Goal: Information Seeking & Learning: Learn about a topic

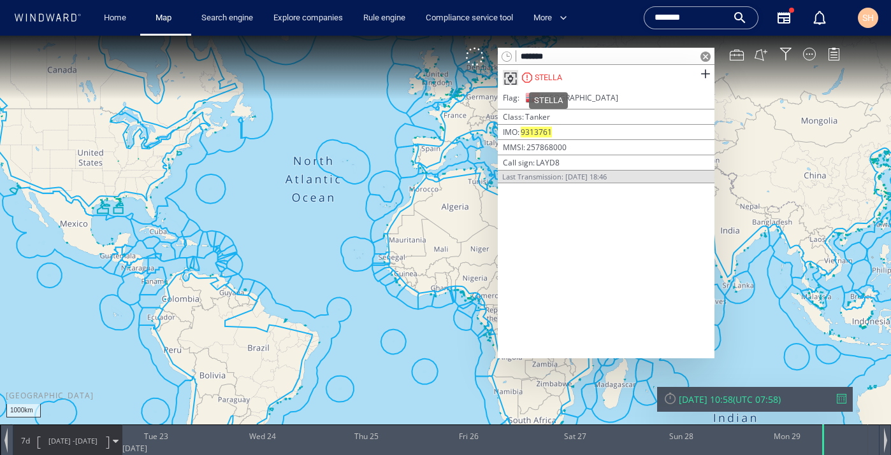
type input "*******"
click at [554, 76] on div "STELLA" at bounding box center [547, 77] width 27 height 11
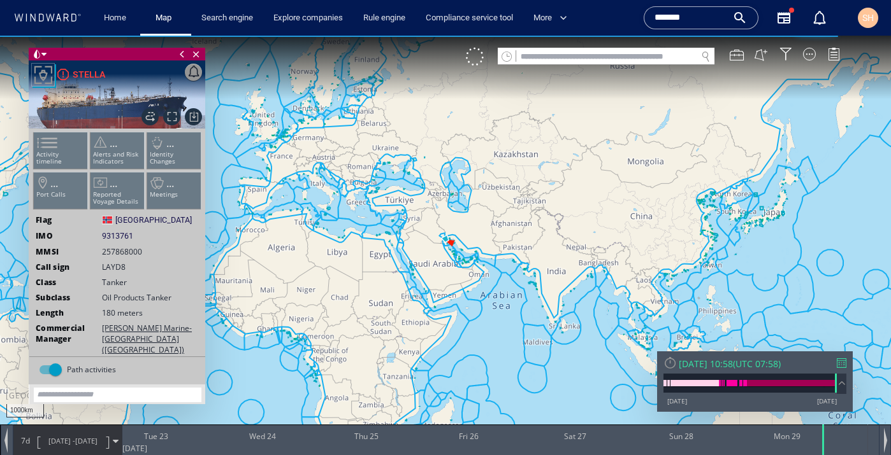
click at [52, 146] on ul "Activity timeline ... Alerts and Risk Indicators ... Identity Changes ... Port …" at bounding box center [117, 174] width 171 height 90
click at [50, 153] on ul "Activity timeline ... Alerts and Risk Indicators ... Identity Changes ... Port …" at bounding box center [117, 174] width 171 height 90
click at [50, 145] on ul "Activity timeline ... Alerts and Risk Indicators ... Identity Changes ... Port …" at bounding box center [117, 174] width 171 height 90
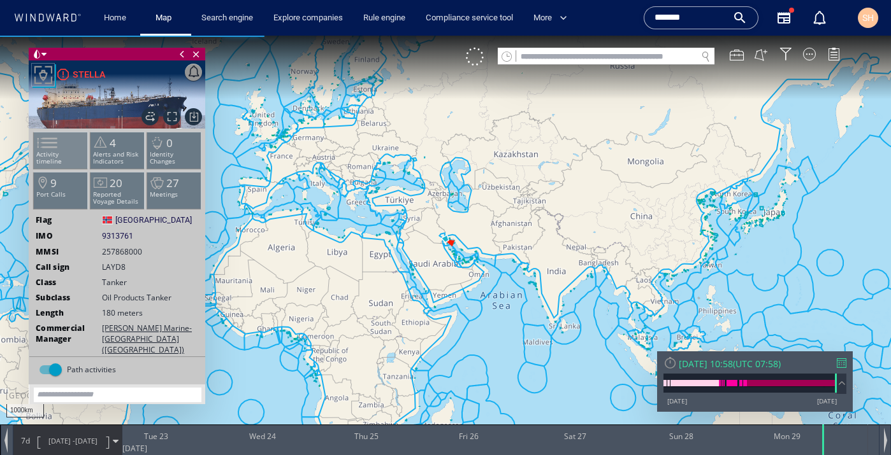
click at [49, 145] on span at bounding box center [39, 143] width 19 height 18
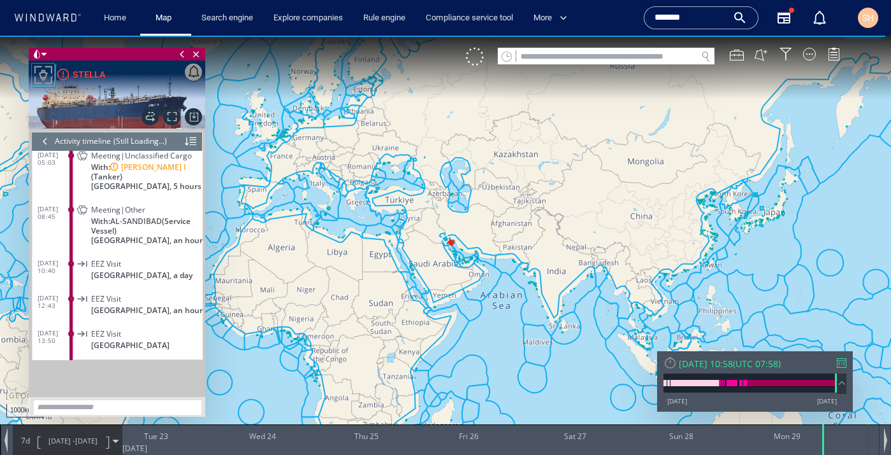
scroll to position [4756, 0]
click at [113, 19] on link "Home" at bounding box center [115, 18] width 32 height 22
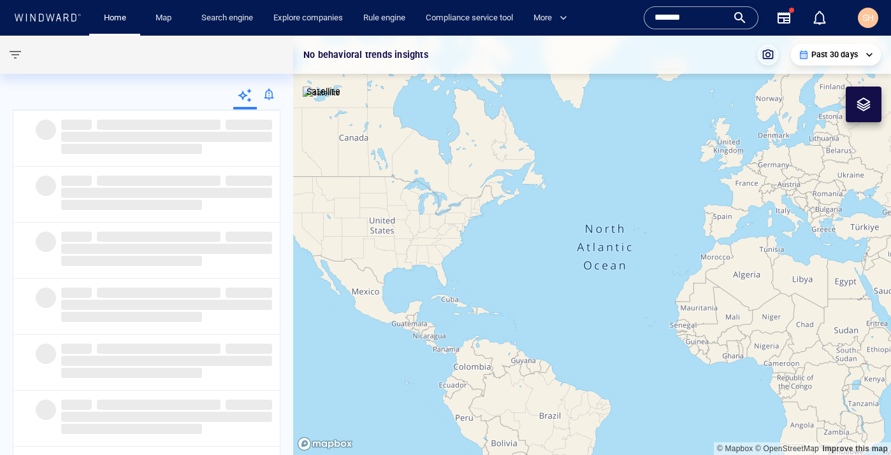
click at [696, 18] on input "*******" at bounding box center [690, 17] width 73 height 19
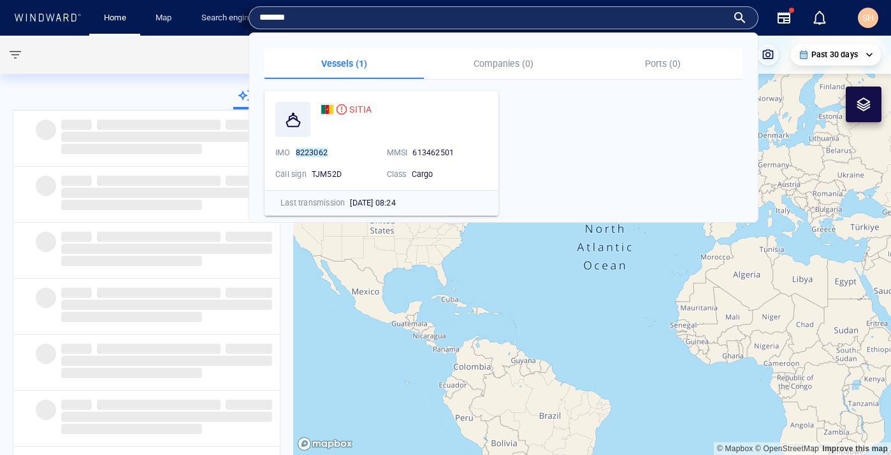
click at [696, 18] on input "*******" at bounding box center [493, 17] width 468 height 19
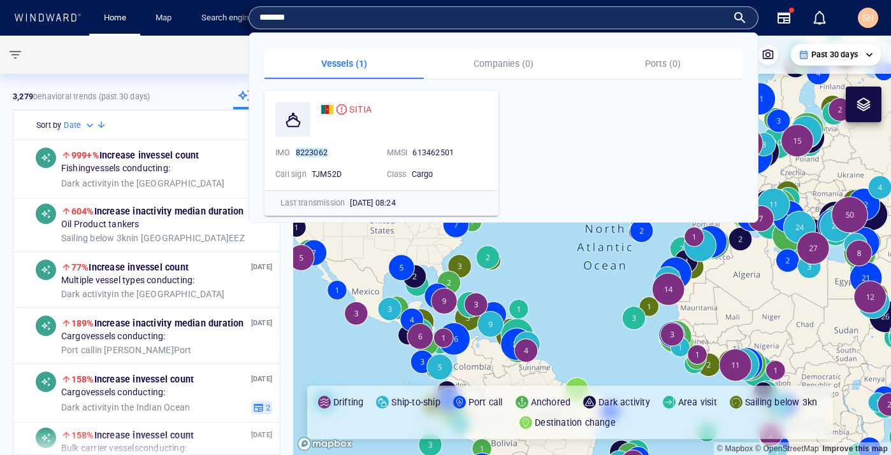
paste input "text"
type input "*******"
click at [375, 107] on span "STELLA" at bounding box center [365, 109] width 32 height 10
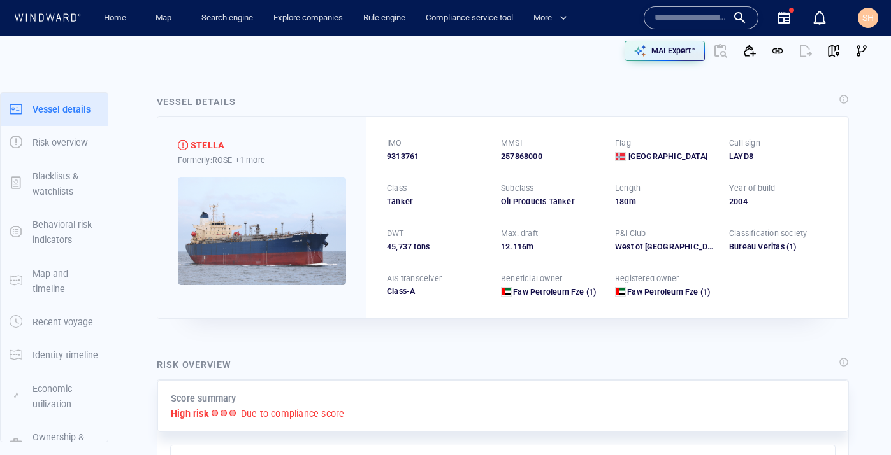
click at [285, 409] on p "Due to compliance score" at bounding box center [293, 413] width 104 height 15
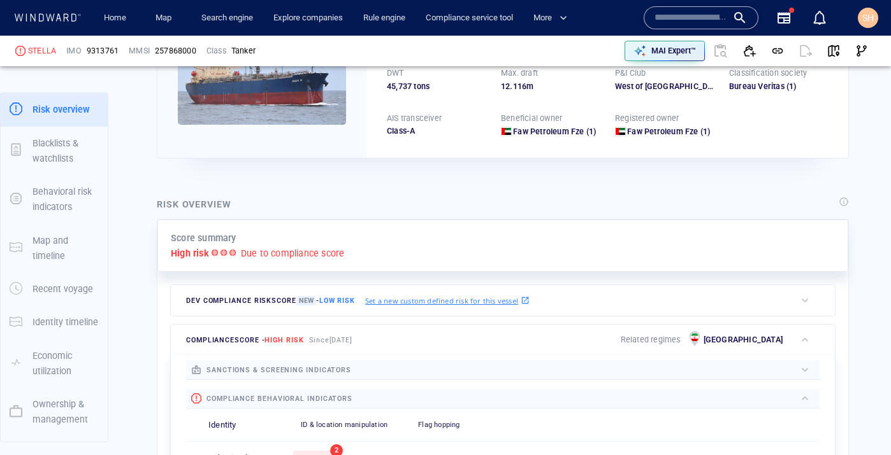
scroll to position [238, 0]
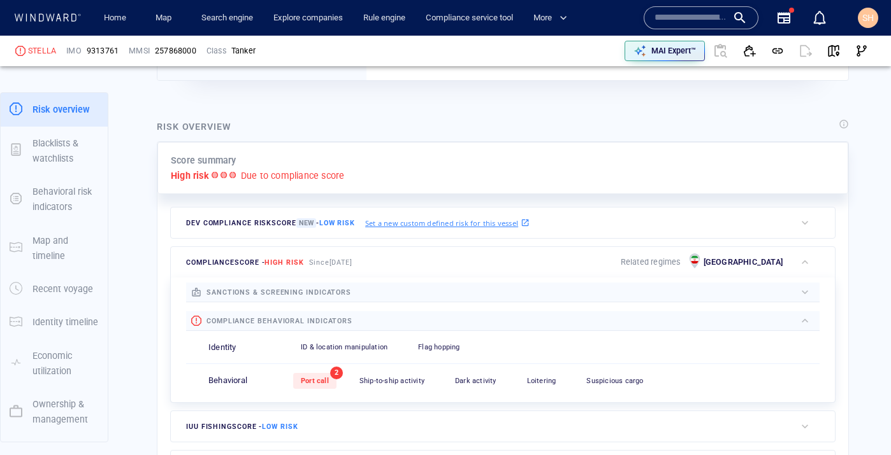
click at [289, 265] on span "High risk" at bounding box center [283, 263] width 39 height 8
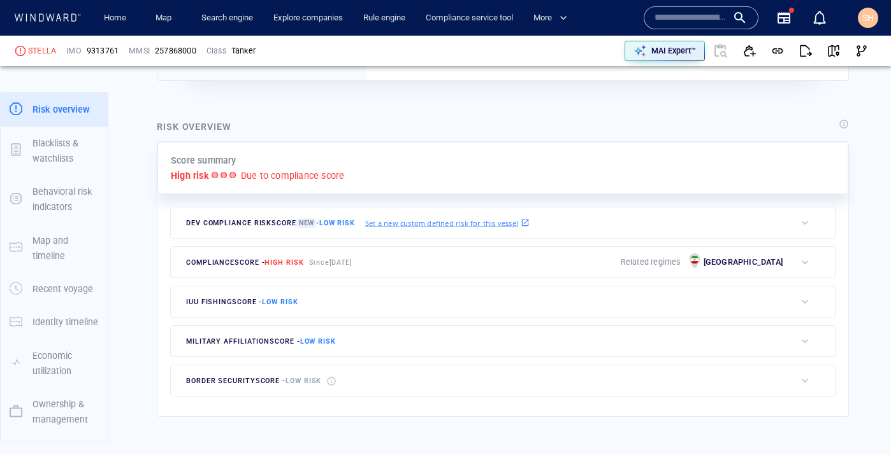
click at [289, 265] on span "High risk" at bounding box center [283, 263] width 39 height 8
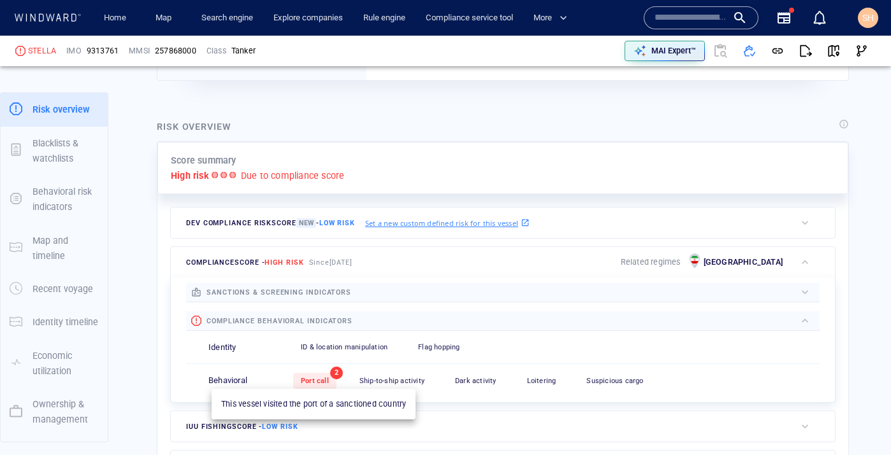
click at [312, 382] on span "Port call" at bounding box center [315, 381] width 28 height 8
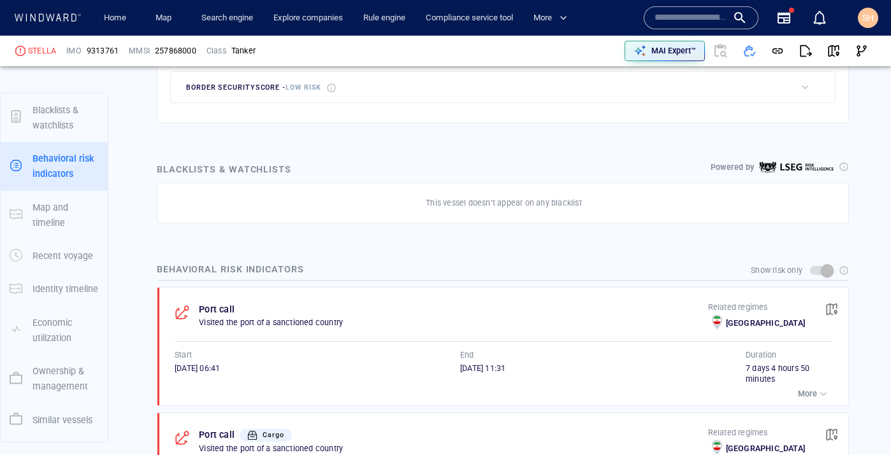
scroll to position [115, 0]
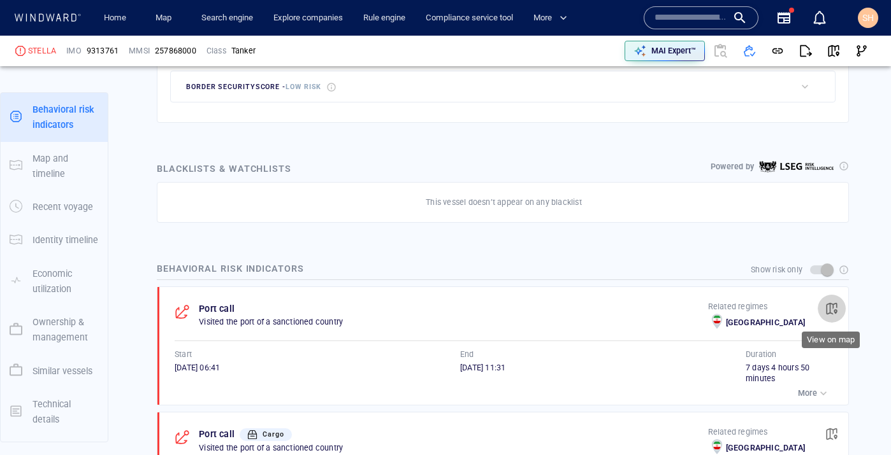
click at [830, 310] on span "button" at bounding box center [831, 309] width 13 height 13
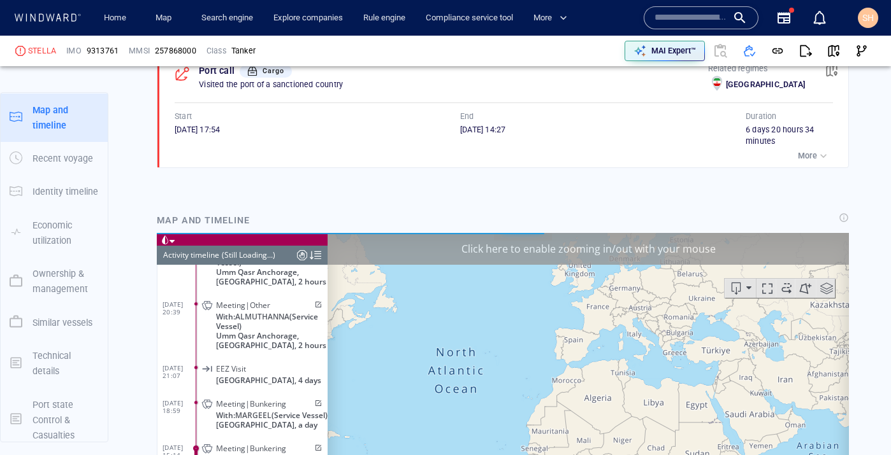
scroll to position [4310, 0]
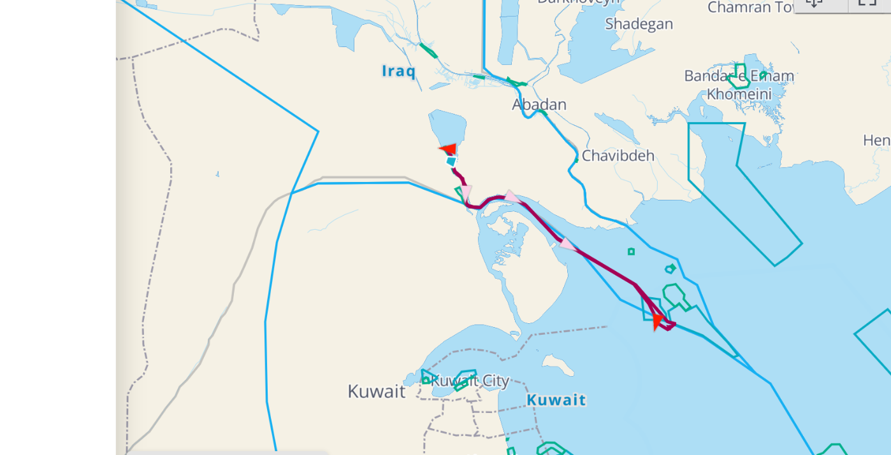
scroll to position [185571, 0]
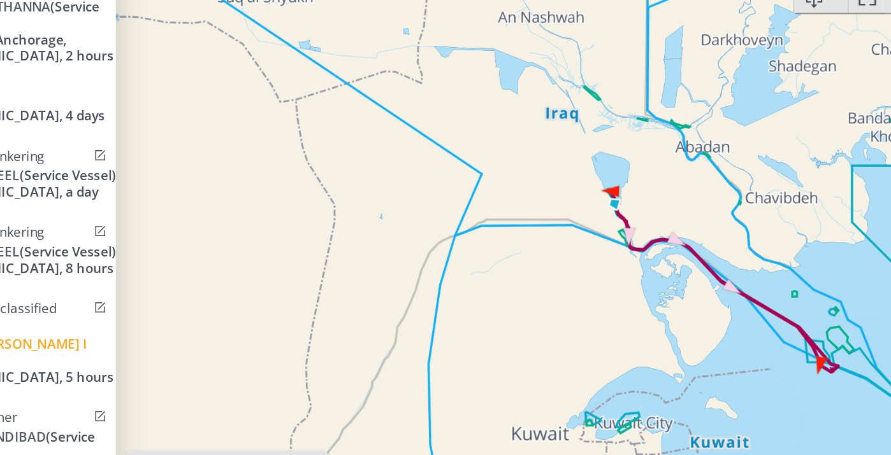
drag, startPoint x: 240, startPoint y: 114, endPoint x: 310, endPoint y: 134, distance: 72.8
click at [311, 134] on canvas "Map" at bounding box center [255, 100] width 521 height 395
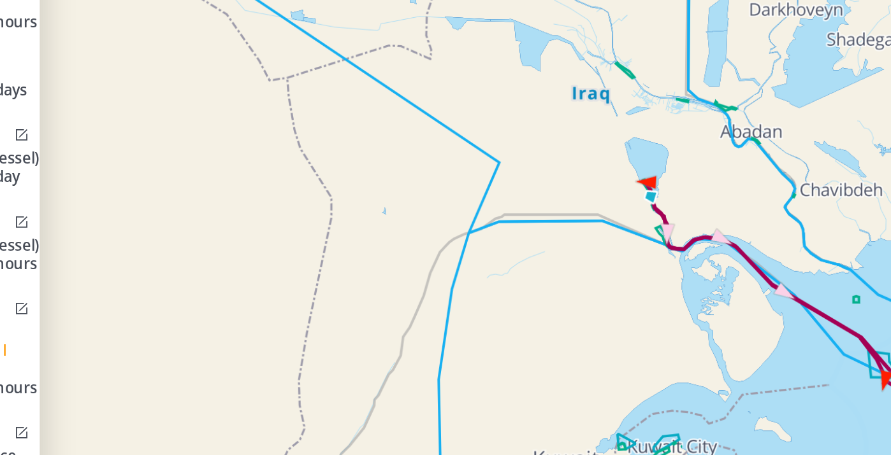
drag, startPoint x: 128, startPoint y: 83, endPoint x: 173, endPoint y: 91, distance: 46.0
click at [173, 91] on canvas "Map" at bounding box center [138, 43] width 521 height 395
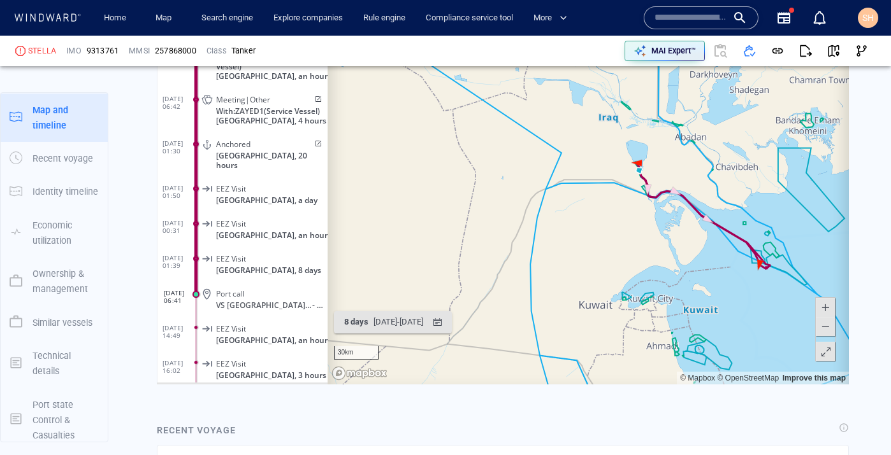
scroll to position [185068, 0]
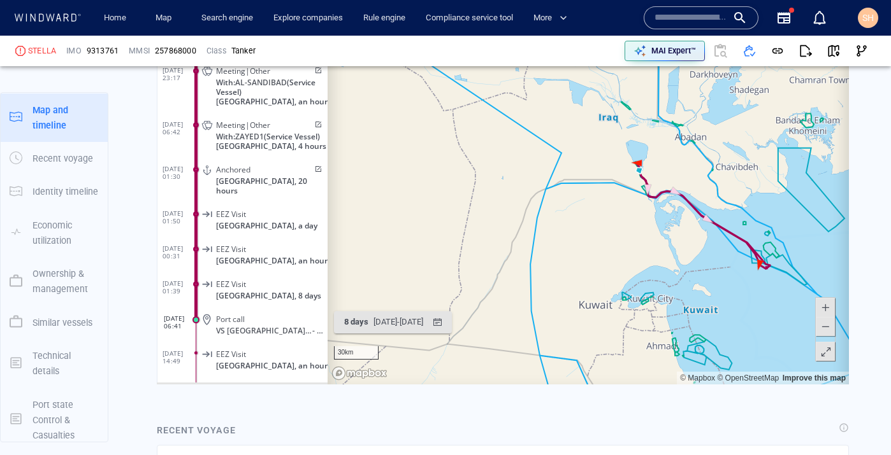
click at [675, 24] on input "text" at bounding box center [690, 17] width 73 height 19
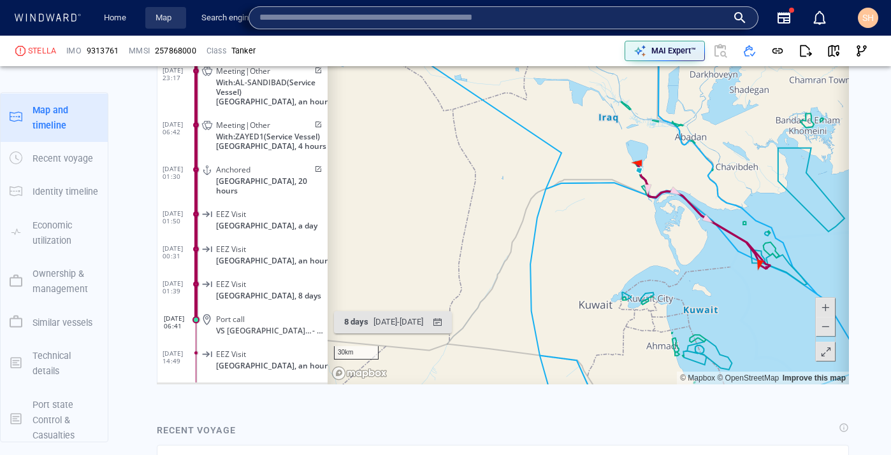
click at [154, 22] on link "Map" at bounding box center [165, 18] width 31 height 22
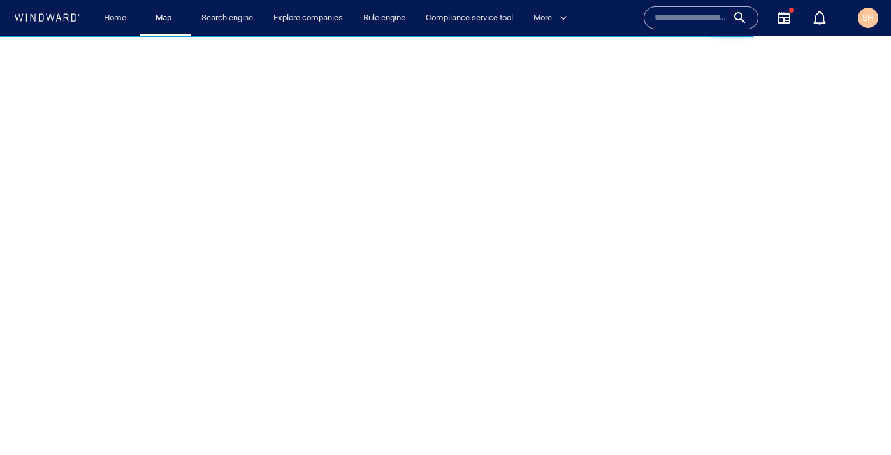
click at [684, 16] on input "text" at bounding box center [690, 17] width 73 height 19
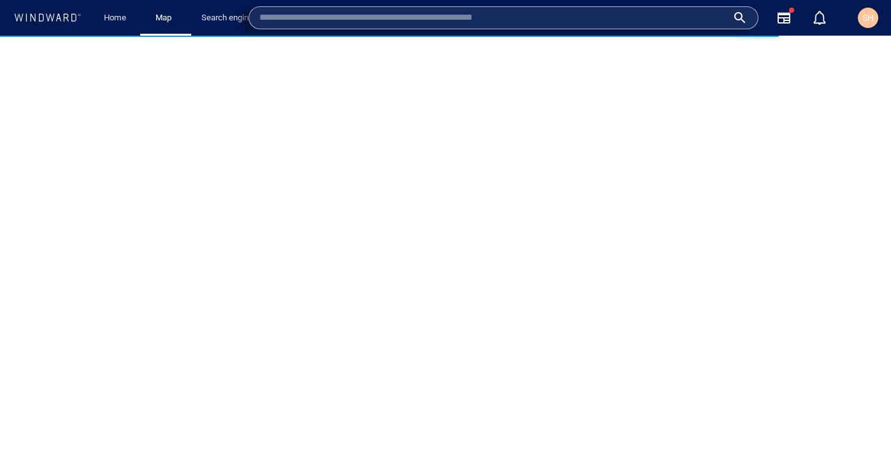
paste input "*******"
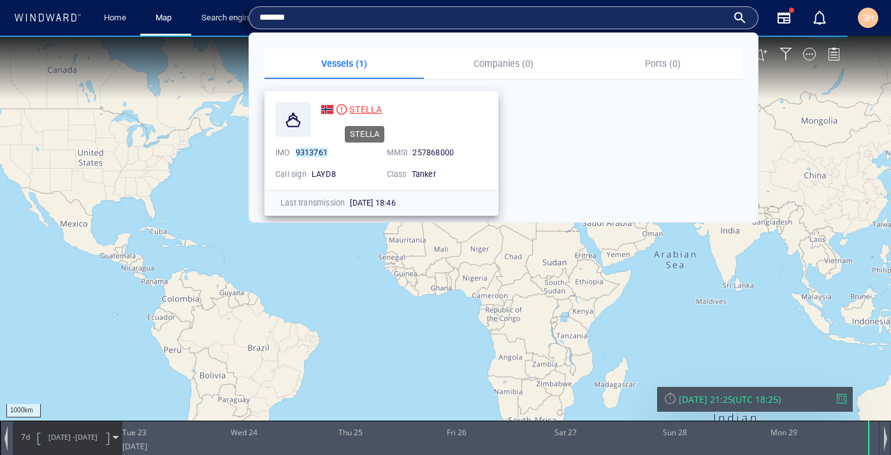
type input "*******"
click at [375, 102] on div "STELLA" at bounding box center [365, 109] width 32 height 15
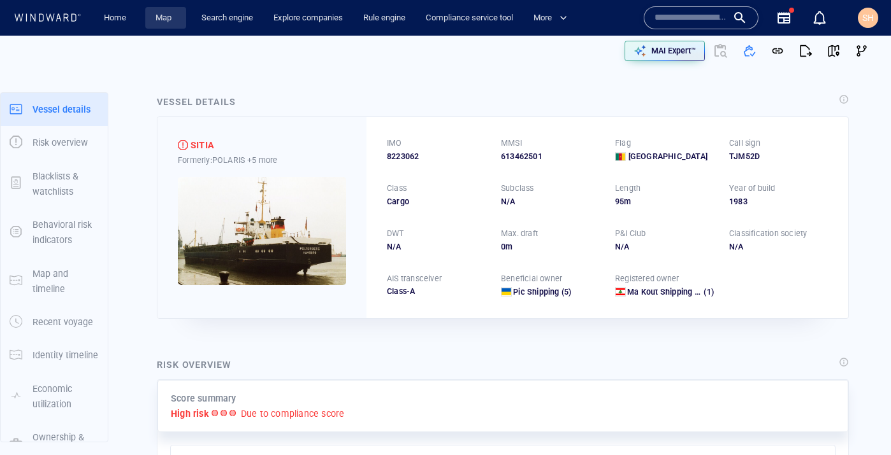
click at [151, 15] on link "Map" at bounding box center [165, 18] width 31 height 22
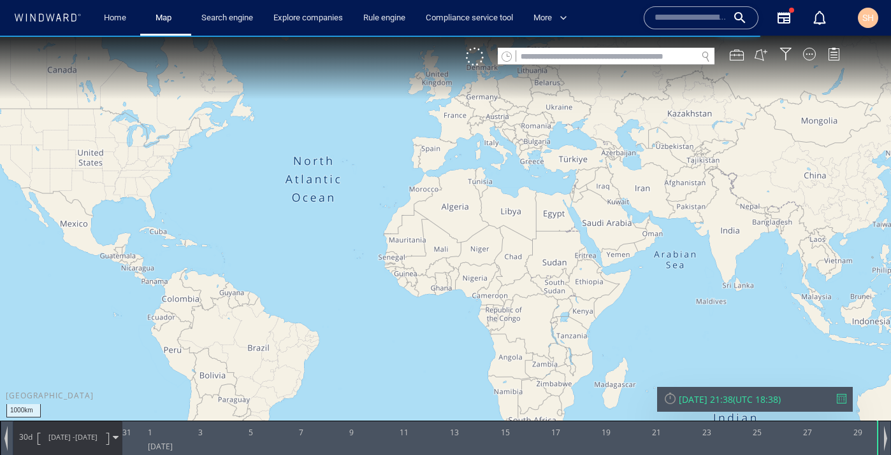
click at [613, 64] on div at bounding box center [606, 64] width 217 height 1
click at [612, 57] on input "text" at bounding box center [606, 56] width 180 height 17
paste input "*******"
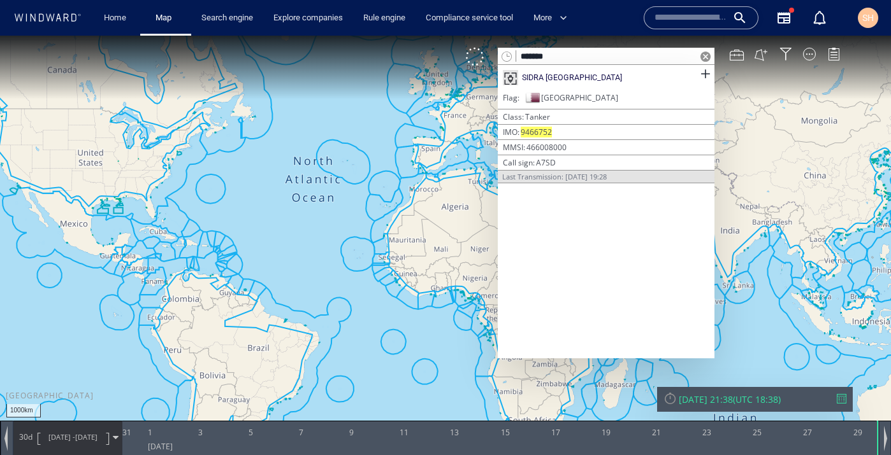
type input "*******"
click at [562, 94] on div "Flag [GEOGRAPHIC_DATA]" at bounding box center [606, 99] width 217 height 19
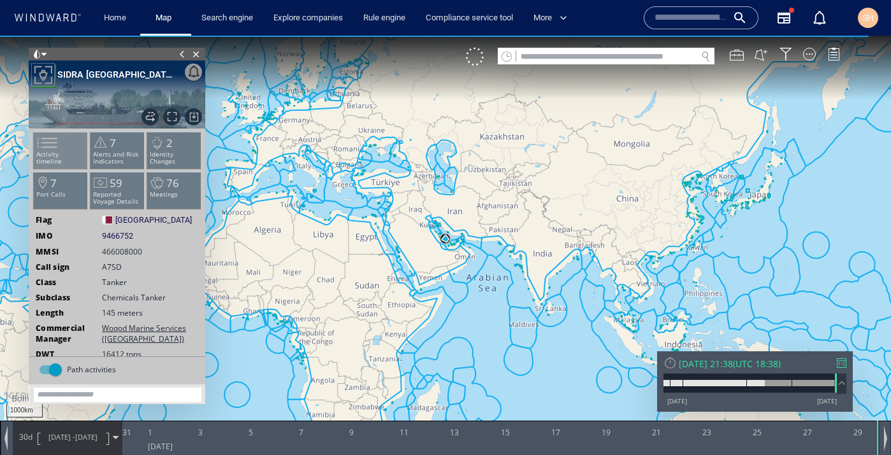
click at [49, 146] on span at bounding box center [39, 143] width 19 height 18
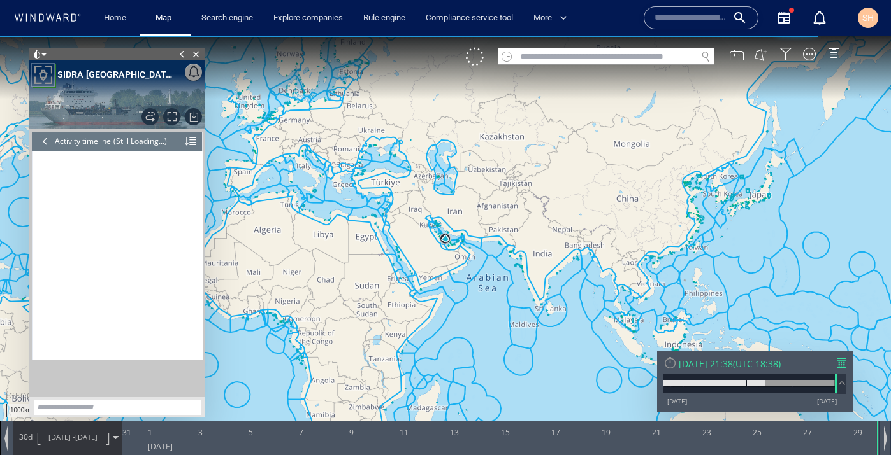
scroll to position [6027, 0]
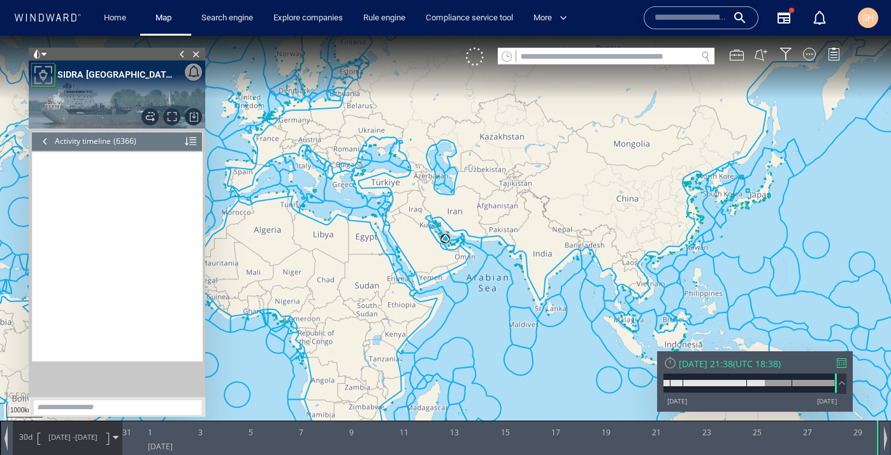
scroll to position [222840, 0]
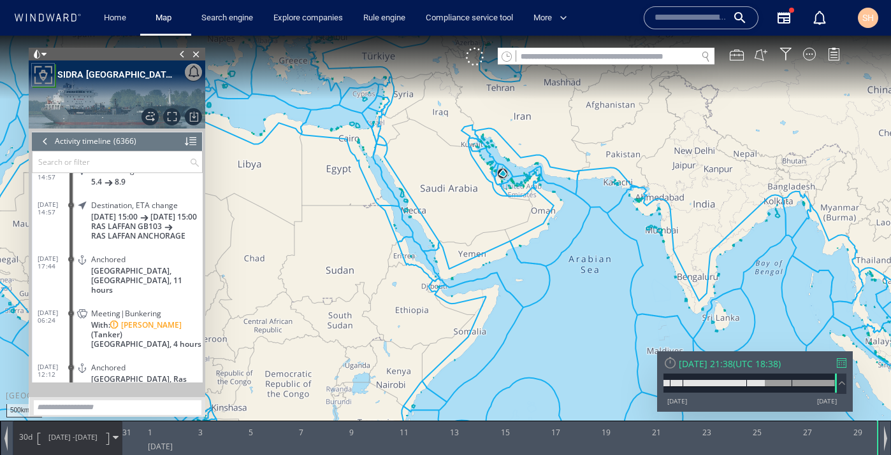
click at [113, 438] on span at bounding box center [116, 438] width 6 height 6
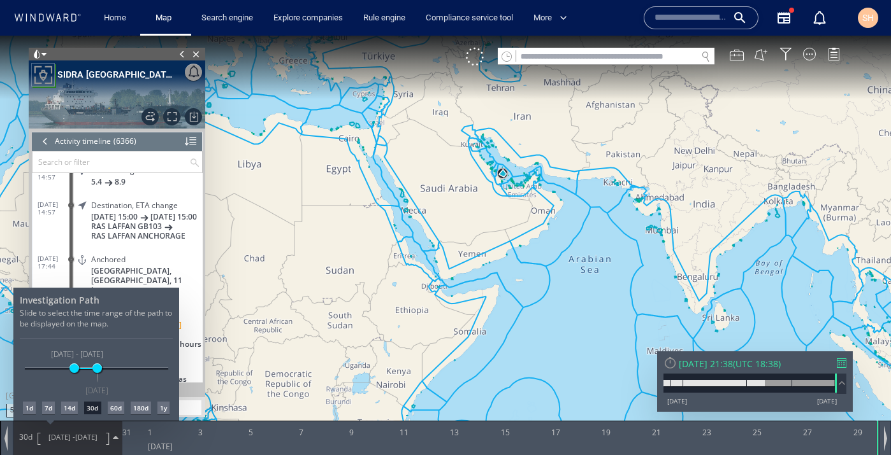
click at [117, 411] on div "60d" at bounding box center [116, 408] width 17 height 13
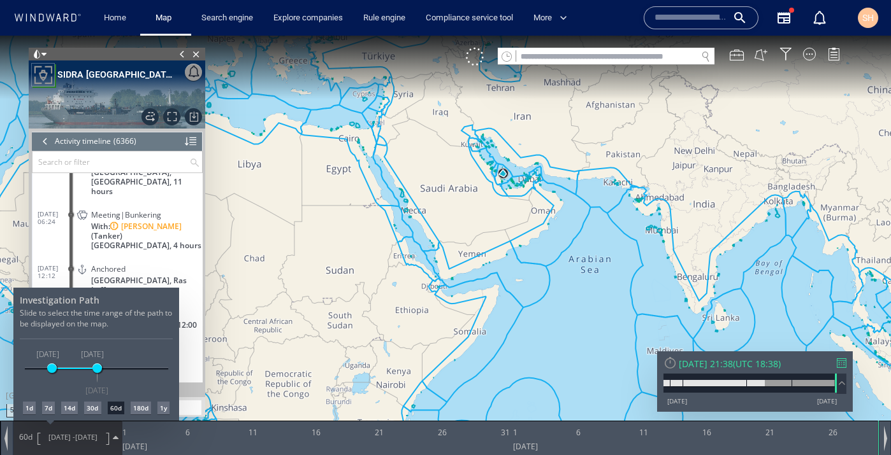
click at [491, 179] on div at bounding box center [445, 246] width 891 height 420
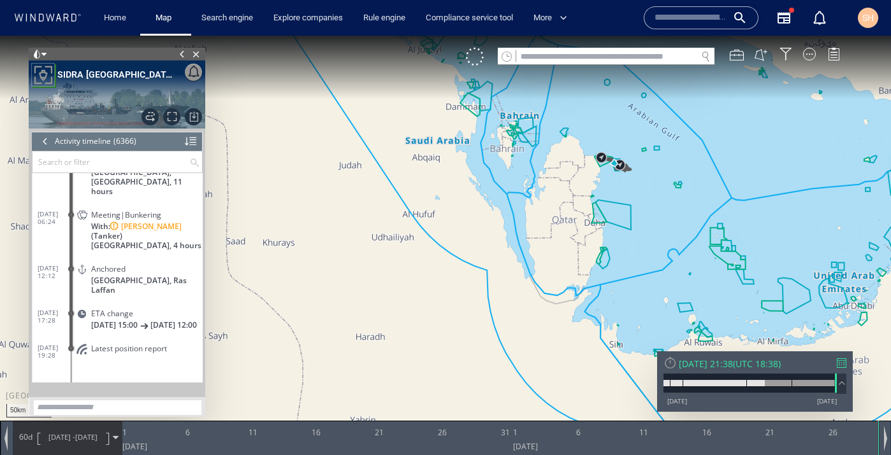
drag, startPoint x: 492, startPoint y: 189, endPoint x: 482, endPoint y: 341, distance: 152.6
click at [482, 341] on canvas "Map" at bounding box center [445, 239] width 891 height 407
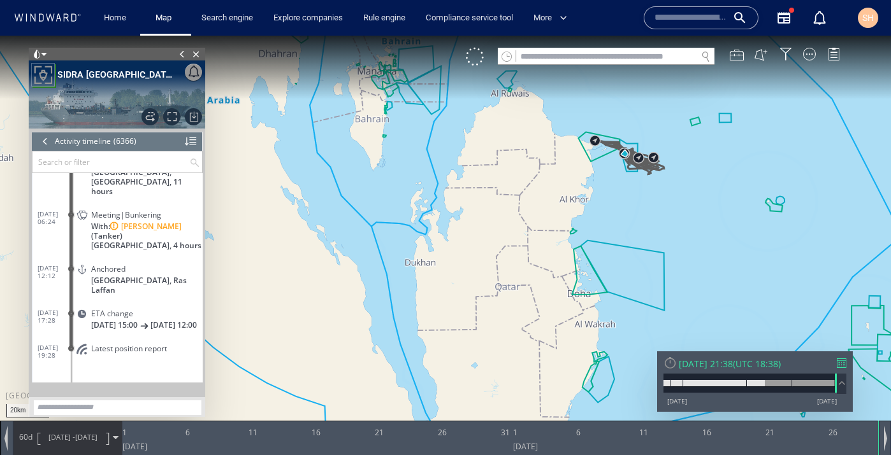
drag, startPoint x: 584, startPoint y: 204, endPoint x: 542, endPoint y: 385, distance: 185.6
click at [542, 385] on canvas "Map" at bounding box center [445, 239] width 891 height 407
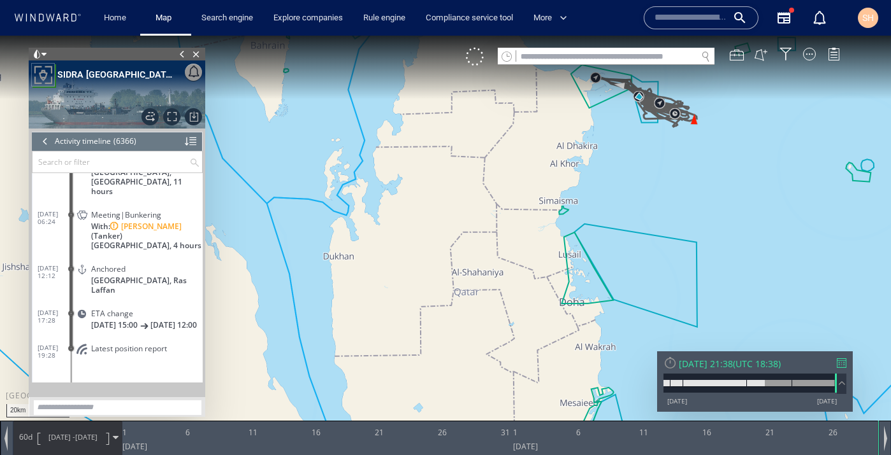
drag, startPoint x: 626, startPoint y: 186, endPoint x: 591, endPoint y: 350, distance: 168.1
click at [591, 350] on canvas "Map" at bounding box center [445, 239] width 891 height 407
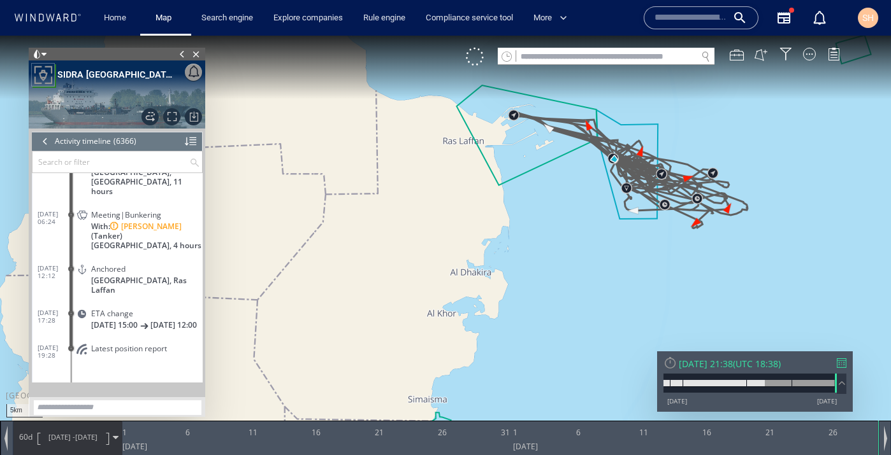
drag, startPoint x: 597, startPoint y: 254, endPoint x: 565, endPoint y: 326, distance: 78.7
click at [565, 326] on canvas "Map" at bounding box center [445, 239] width 891 height 407
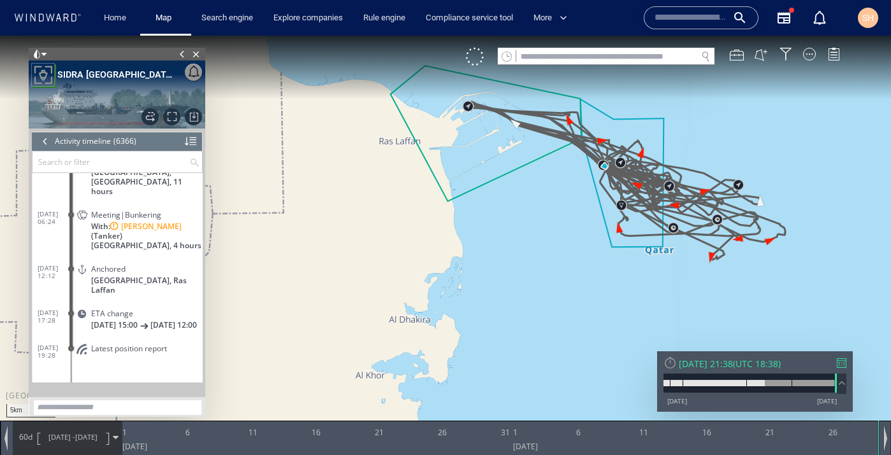
click at [117, 440] on span at bounding box center [116, 438] width 6 height 6
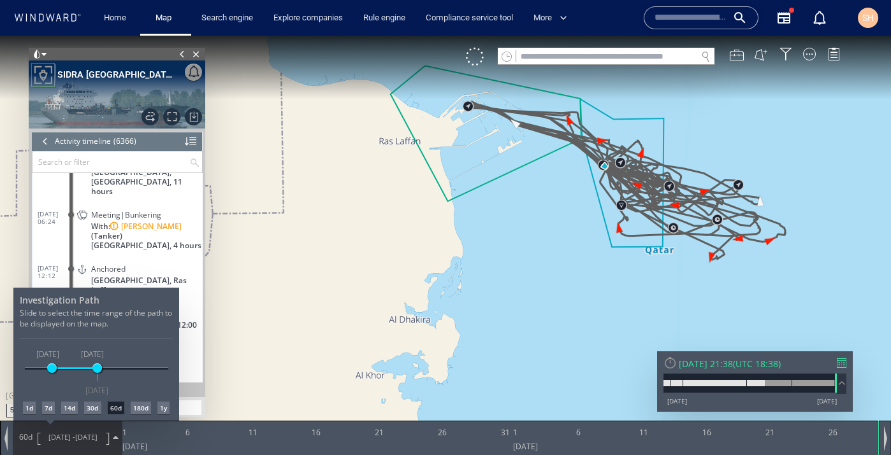
click at [72, 408] on div "14d" at bounding box center [69, 408] width 17 height 13
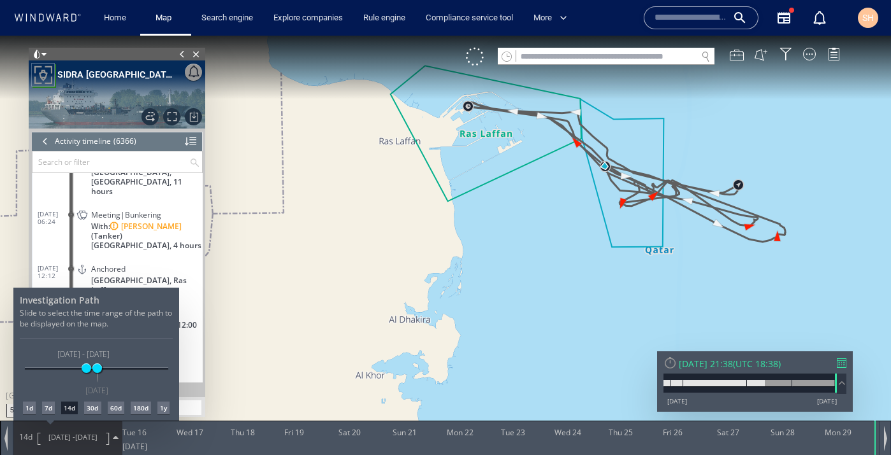
click at [54, 408] on div "7d" at bounding box center [48, 408] width 13 height 13
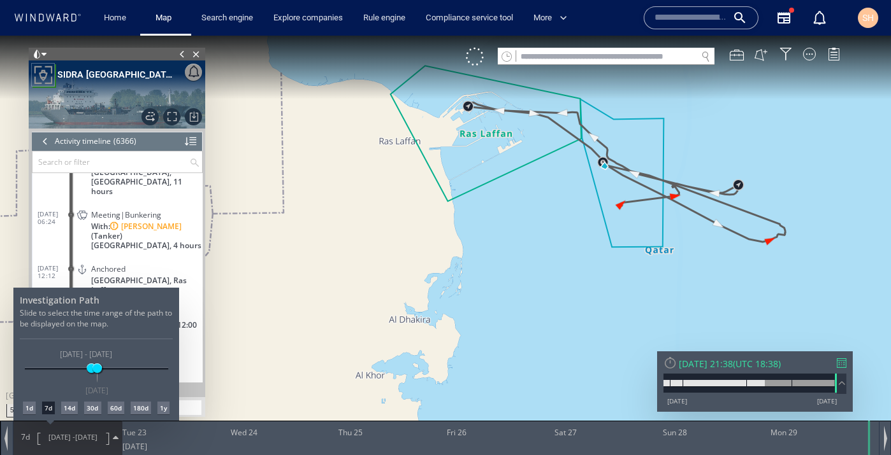
click at [24, 410] on div "1d" at bounding box center [29, 408] width 13 height 13
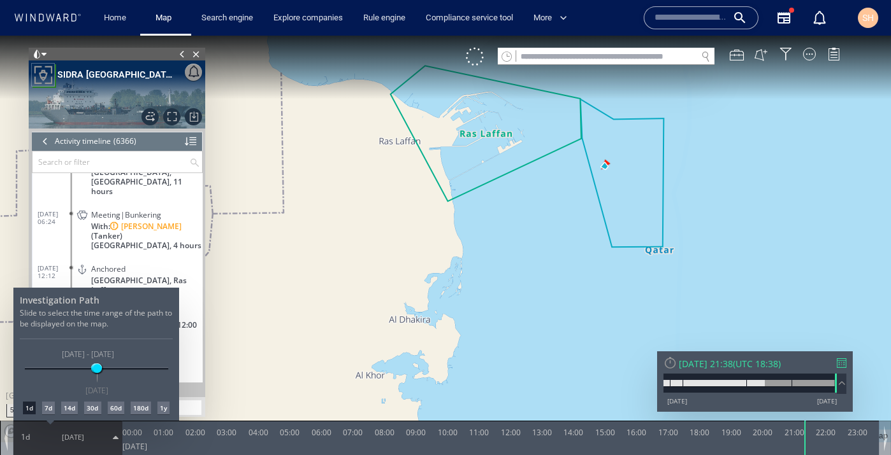
click at [49, 409] on div "7d" at bounding box center [48, 408] width 13 height 13
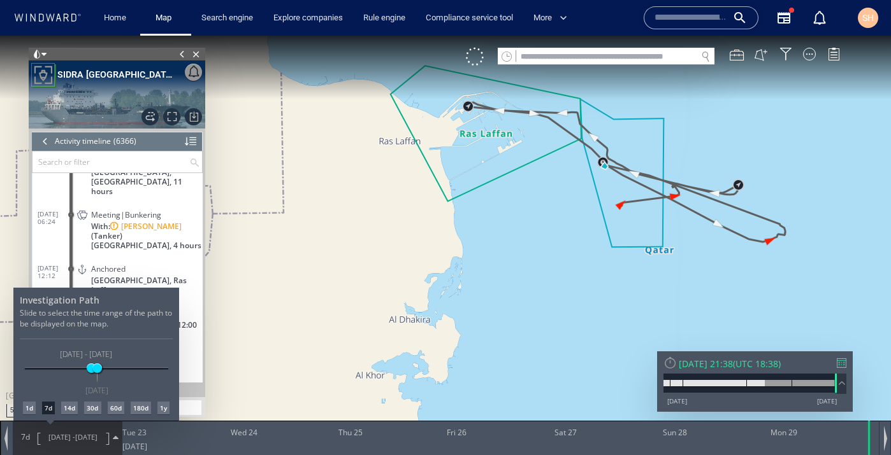
click at [599, 61] on div at bounding box center [445, 246] width 891 height 420
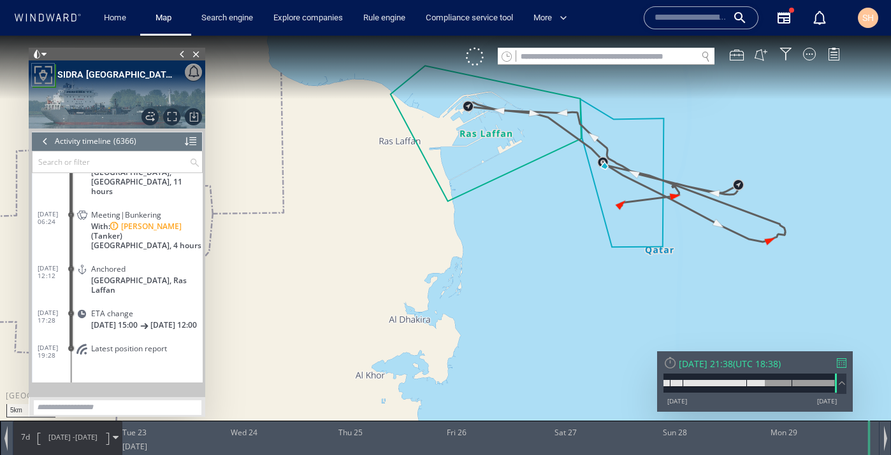
click at [599, 58] on input "text" at bounding box center [606, 56] width 180 height 17
paste input "*******"
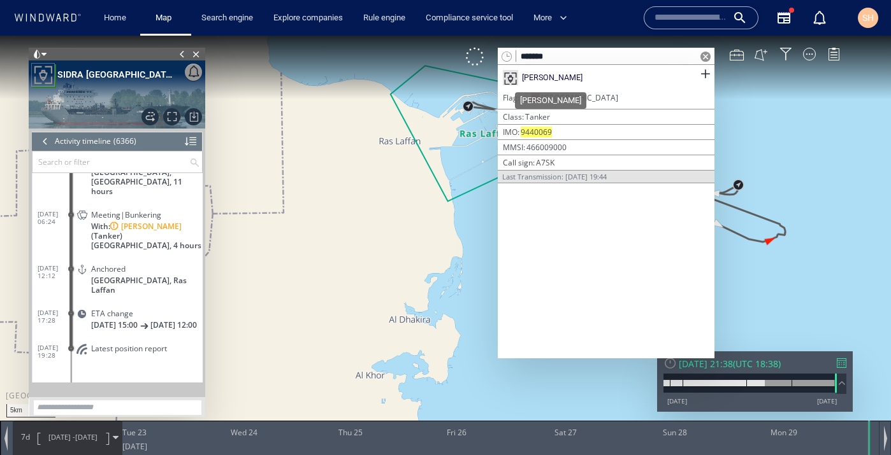
type input "*******"
click at [569, 78] on div "[PERSON_NAME]" at bounding box center [552, 77] width 61 height 11
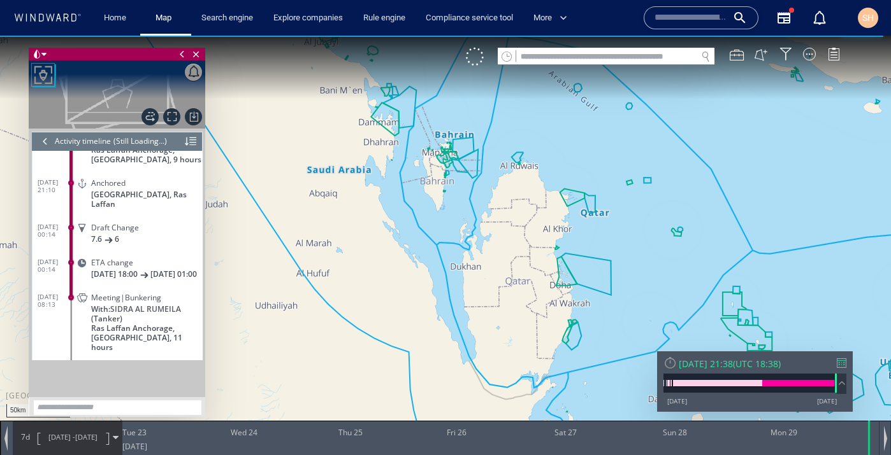
click at [117, 441] on div "7d 22/09/25 - 29/09/25" at bounding box center [67, 438] width 108 height 32
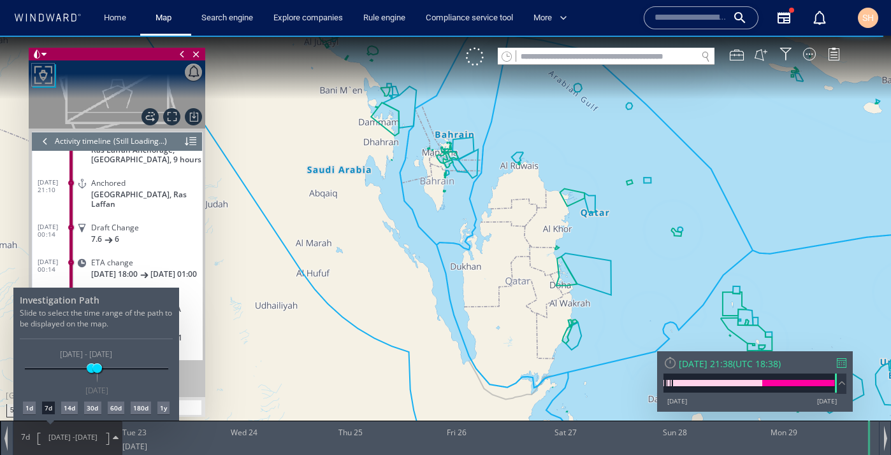
click at [97, 411] on div "30d" at bounding box center [92, 408] width 17 height 13
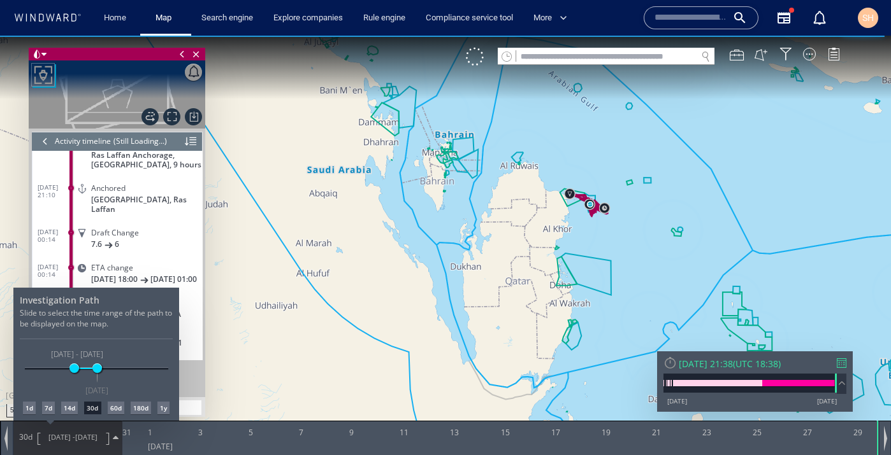
click at [594, 206] on div at bounding box center [445, 246] width 891 height 420
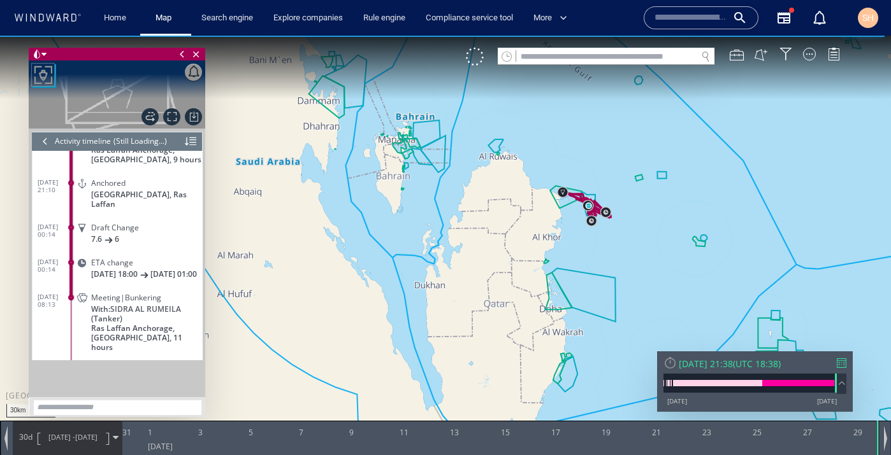
click at [578, 261] on canvas "Map" at bounding box center [445, 239] width 891 height 407
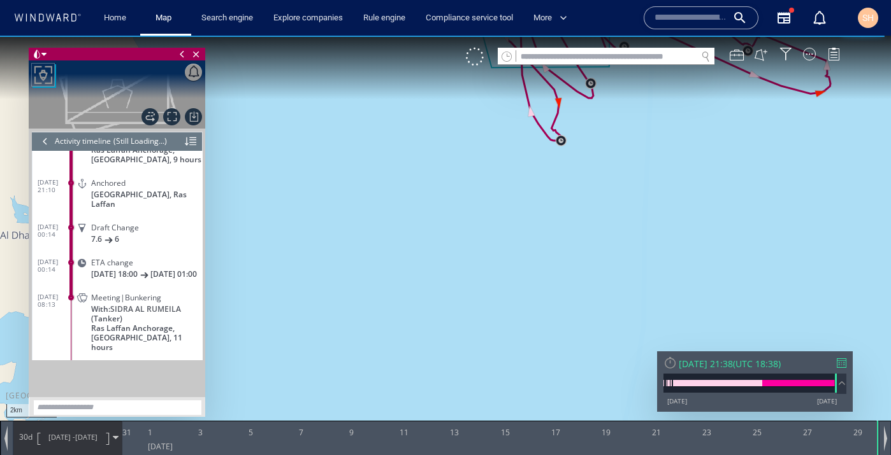
drag, startPoint x: 612, startPoint y: 185, endPoint x: 617, endPoint y: 292, distance: 107.1
click at [617, 292] on canvas "Map" at bounding box center [445, 239] width 891 height 407
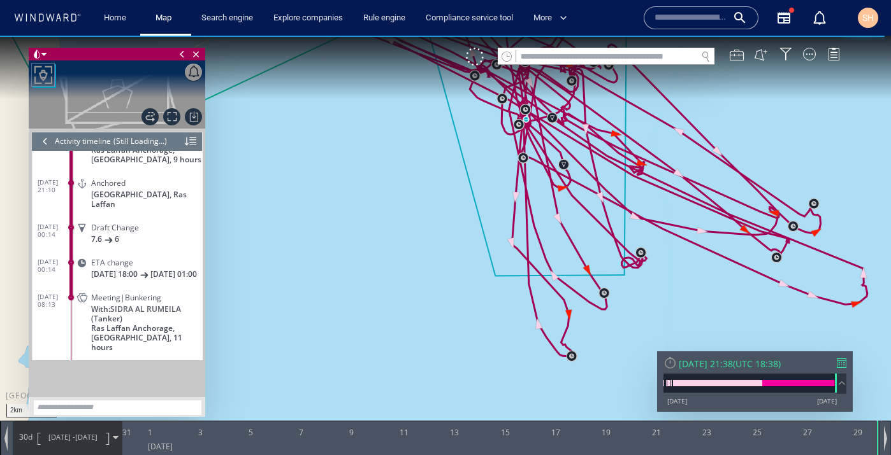
drag, startPoint x: 631, startPoint y: 210, endPoint x: 640, endPoint y: 327, distance: 117.6
click at [640, 328] on canvas "Map" at bounding box center [445, 239] width 891 height 407
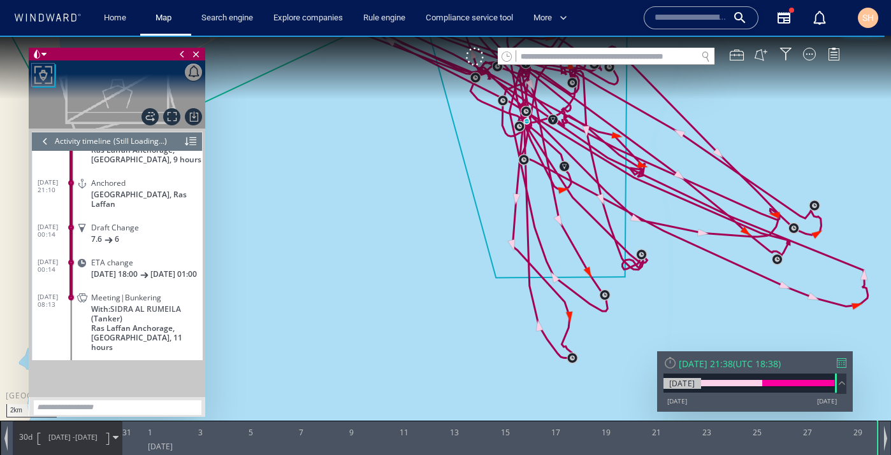
drag, startPoint x: 632, startPoint y: 259, endPoint x: 663, endPoint y: 387, distance: 131.2
click at [663, 36] on div "2km © Mapbox © OpenStreetMap Improve this map 0 0 29 September 2025 31 1 3 5 7 …" at bounding box center [445, 36] width 891 height 0
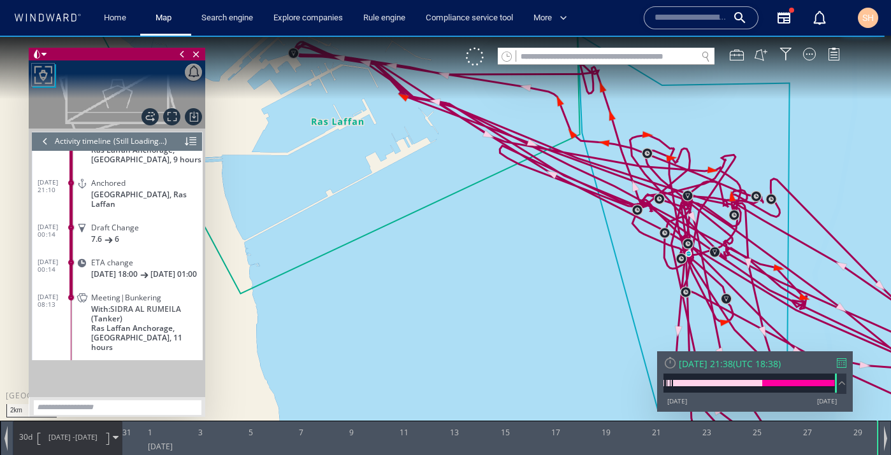
drag, startPoint x: 575, startPoint y: 317, endPoint x: 704, endPoint y: 374, distance: 140.9
click at [703, 36] on div "2km © Mapbox © OpenStreetMap Improve this map 0 0 29 September 2025 31 1 3 5 7 …" at bounding box center [445, 36] width 891 height 0
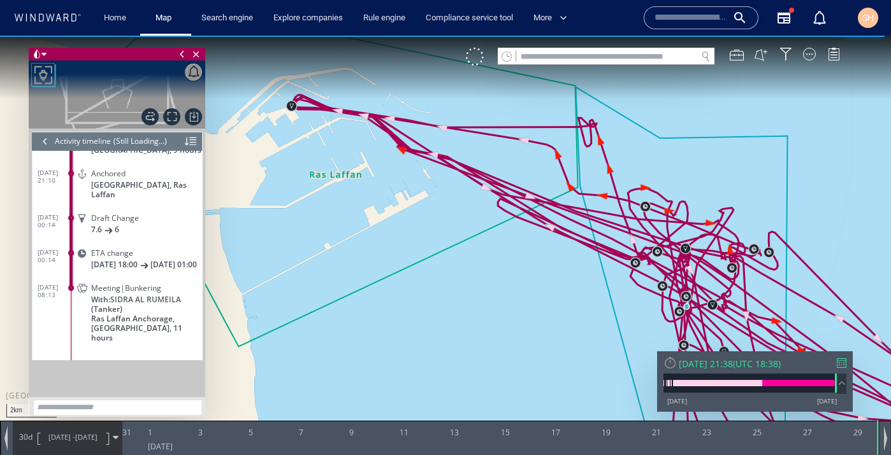
drag, startPoint x: 633, startPoint y: 310, endPoint x: 656, endPoint y: 331, distance: 30.7
click at [656, 331] on canvas "Map" at bounding box center [445, 239] width 891 height 407
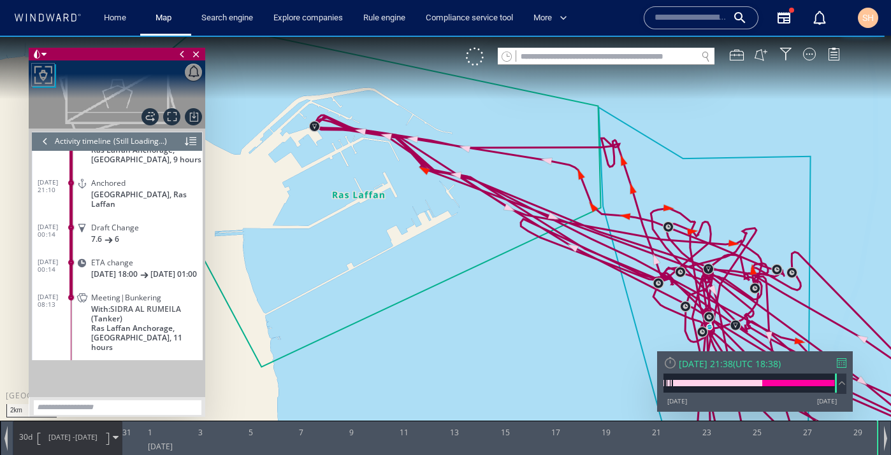
click at [684, 15] on input "text" at bounding box center [690, 17] width 73 height 19
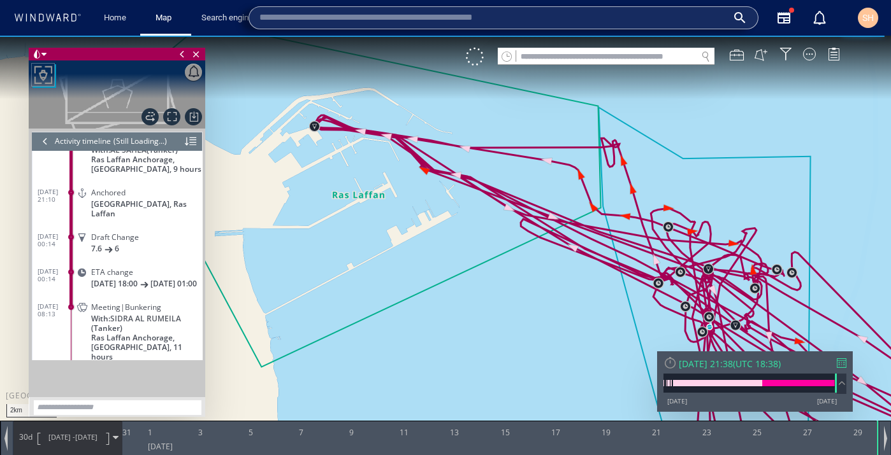
paste input "*******"
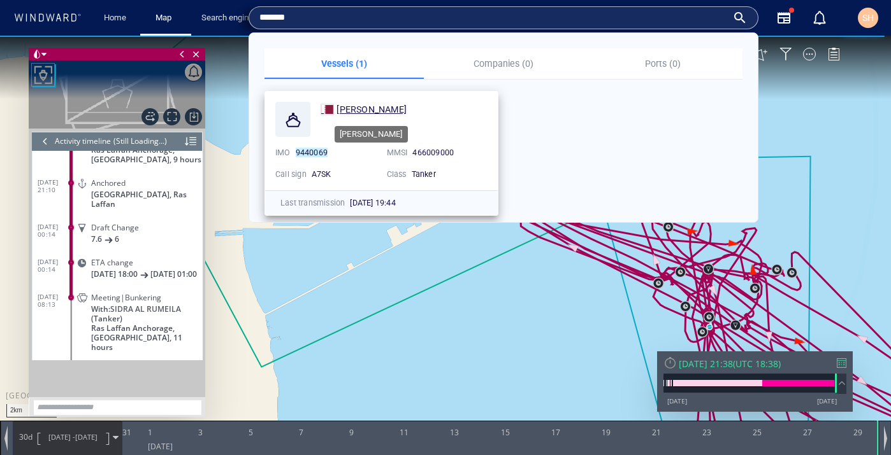
type input "*******"
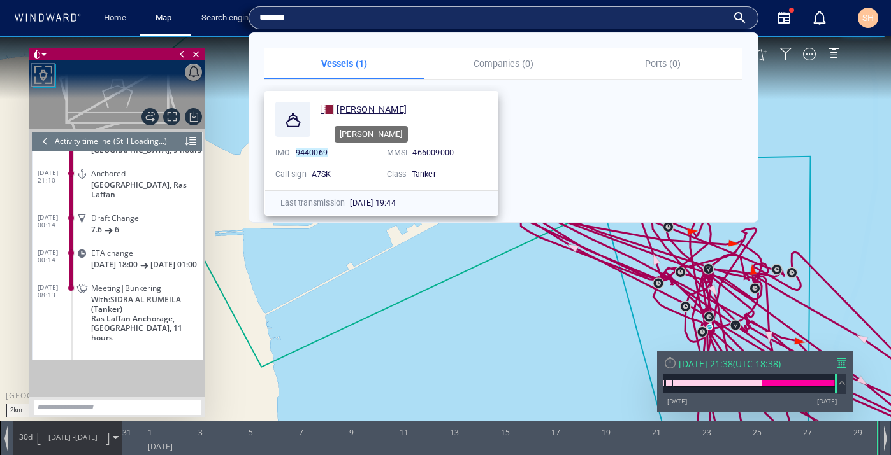
click at [352, 105] on span "[PERSON_NAME]" at bounding box center [371, 109] width 70 height 10
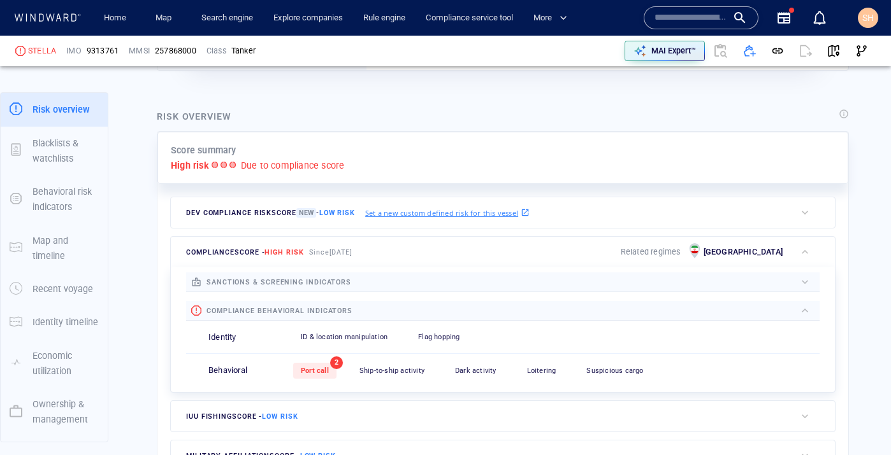
scroll to position [250, 0]
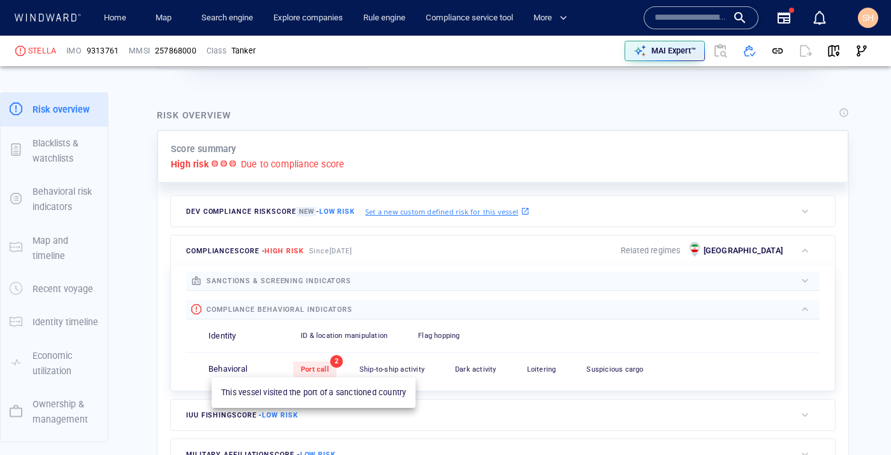
click at [318, 367] on span "Port call" at bounding box center [315, 370] width 28 height 8
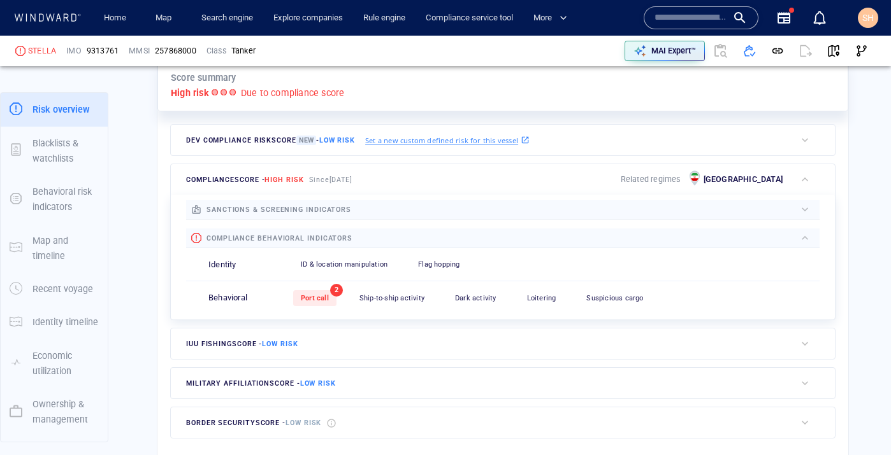
scroll to position [229, 0]
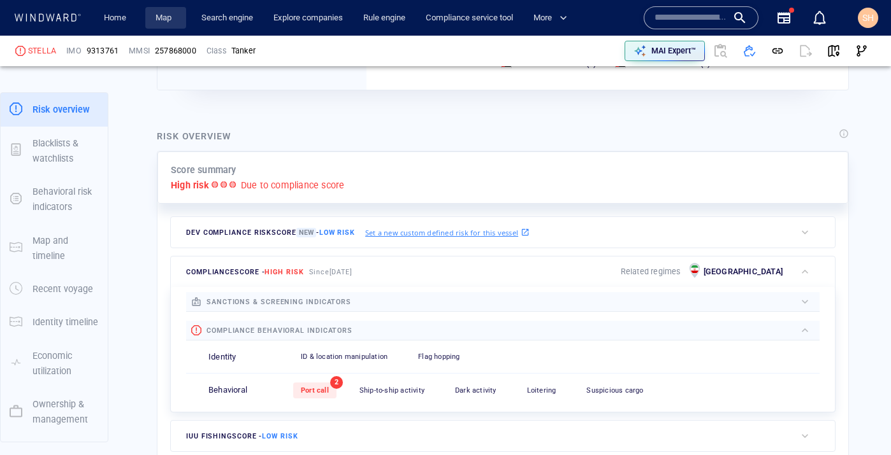
click at [159, 12] on link "Map" at bounding box center [165, 18] width 31 height 22
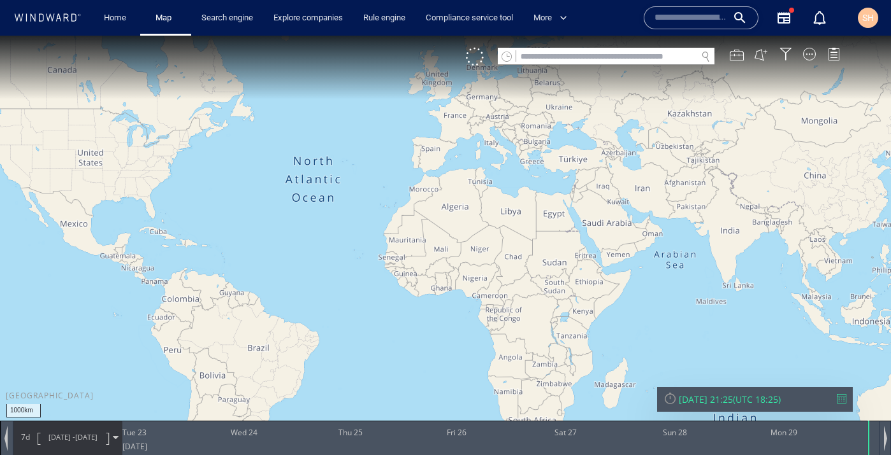
click at [673, 57] on input "text" at bounding box center [606, 56] width 180 height 17
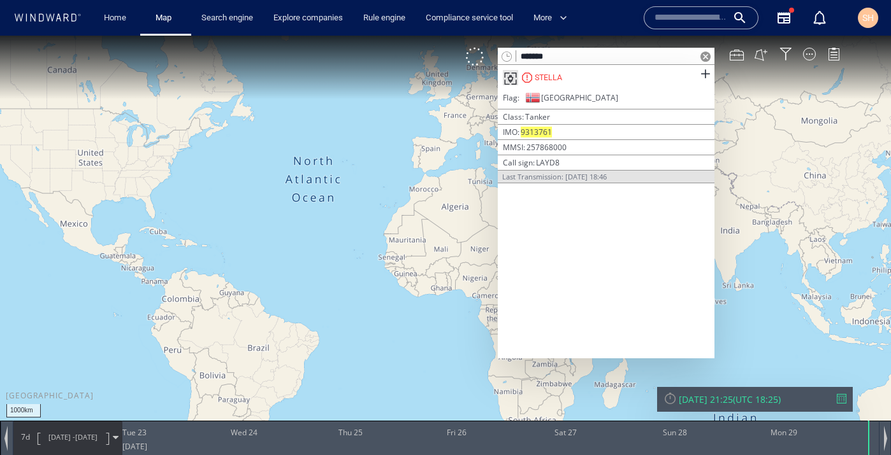
type input "*******"
click at [556, 81] on div "STELLA" at bounding box center [547, 77] width 27 height 11
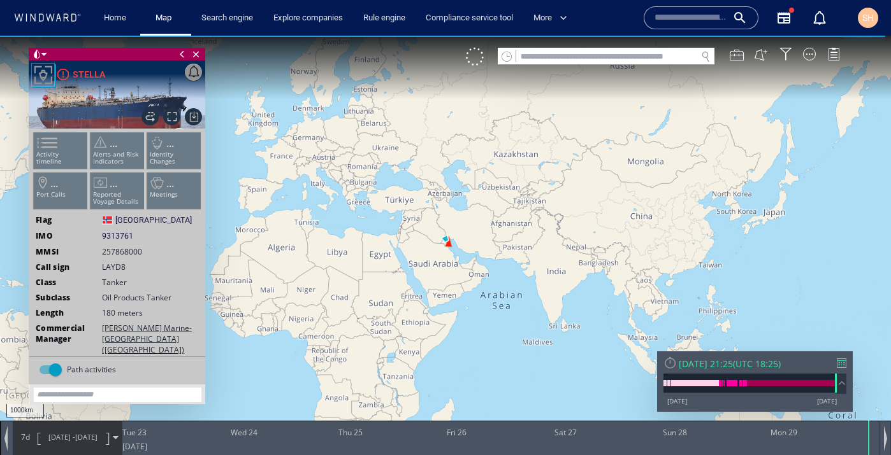
click at [49, 153] on ul "Activity timeline ... Alerts and Risk Indicators ... Identity Changes ... Port …" at bounding box center [117, 174] width 171 height 90
click at [48, 152] on ul "Activity timeline ... Alerts and Risk Indicators ... Identity Changes ... Port …" at bounding box center [117, 174] width 171 height 90
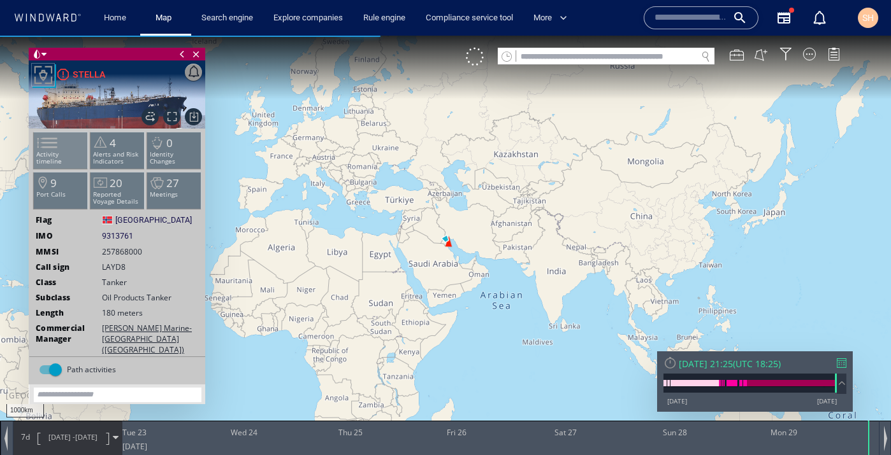
click at [47, 148] on span at bounding box center [39, 143] width 19 height 18
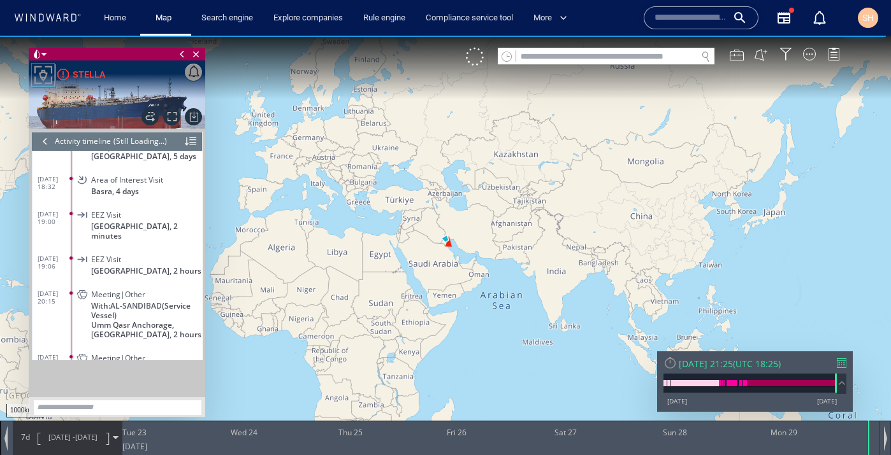
scroll to position [4424, 0]
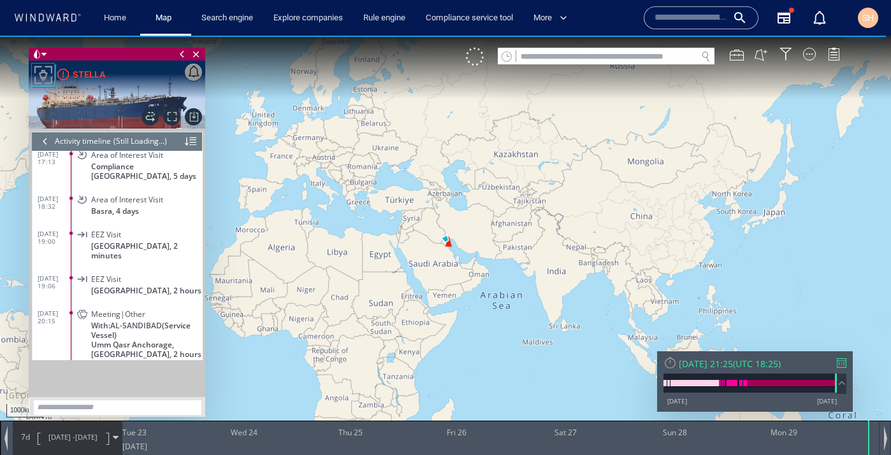
click at [103, 275] on span "EEZ Visit" at bounding box center [106, 280] width 30 height 10
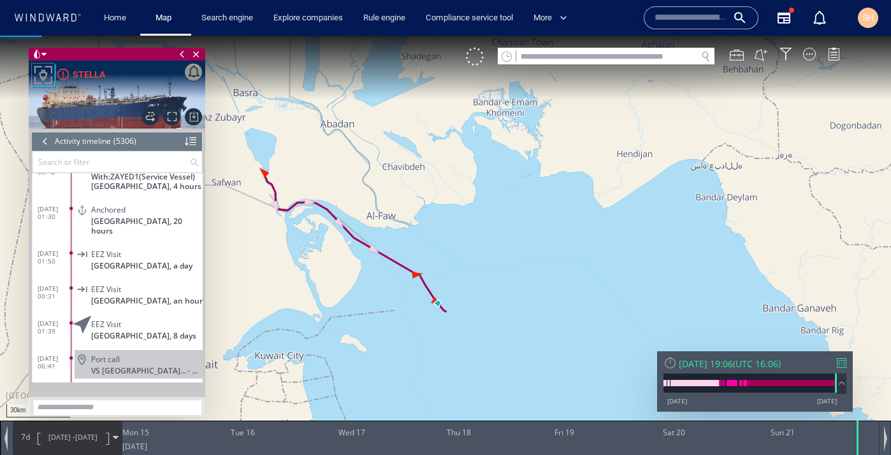
scroll to position [185127, 0]
click at [133, 297] on div "EEZ Visit Kuwait, an hour" at bounding box center [139, 296] width 128 height 29
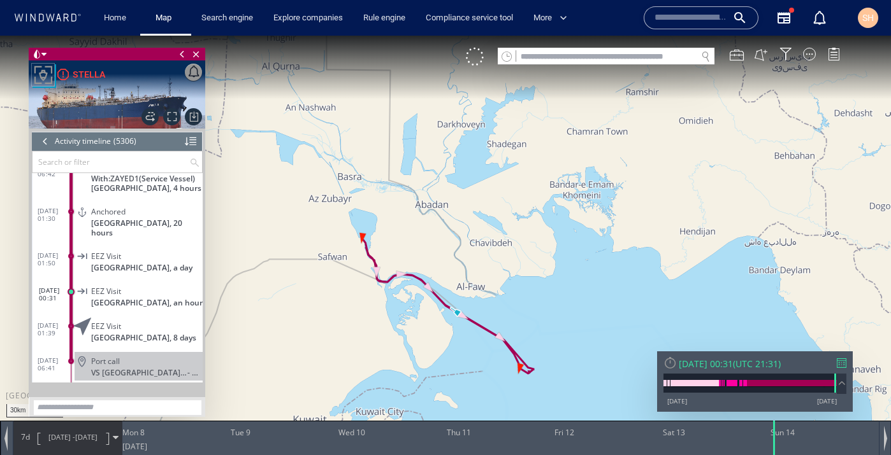
drag, startPoint x: 525, startPoint y: 352, endPoint x: 487, endPoint y: 334, distance: 41.6
click at [487, 334] on canvas "Map" at bounding box center [445, 239] width 891 height 407
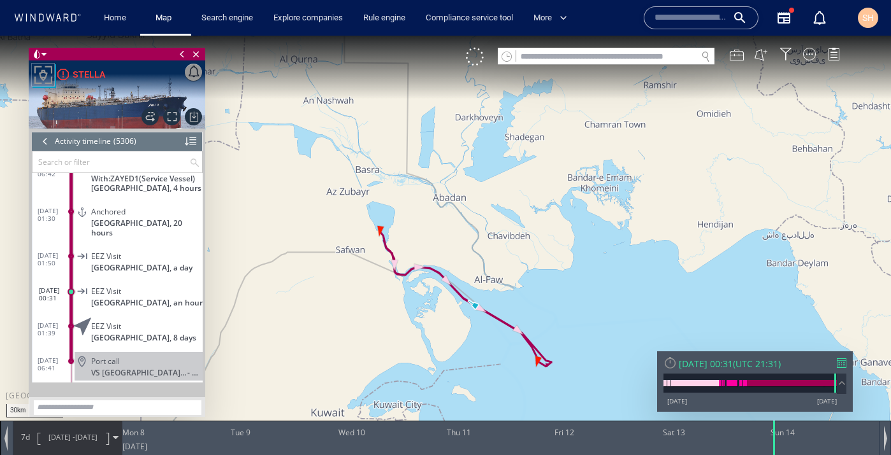
click at [116, 440] on span at bounding box center [116, 438] width 6 height 6
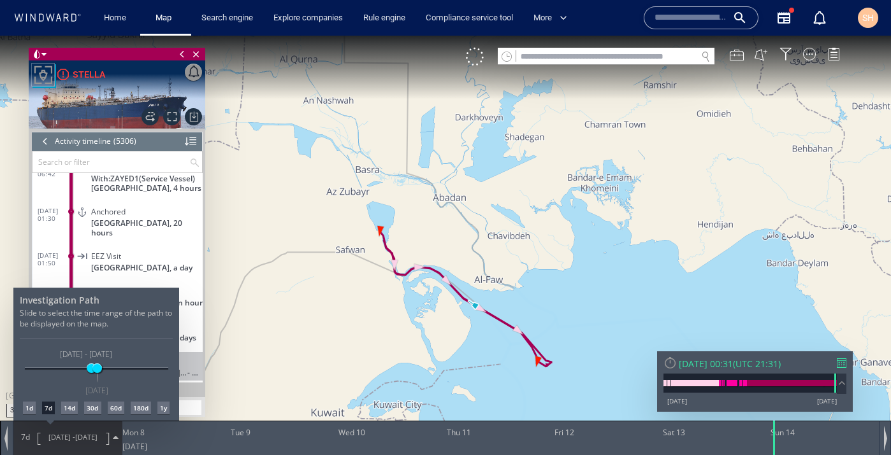
click at [96, 408] on div "30d" at bounding box center [92, 408] width 17 height 13
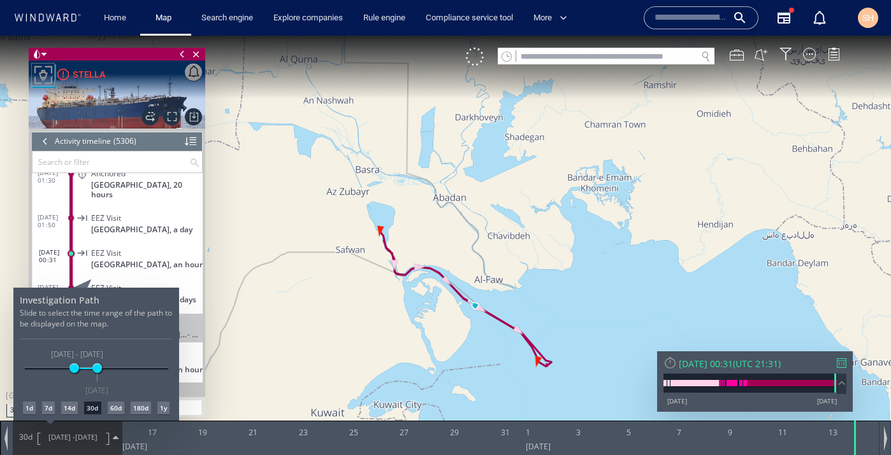
scroll to position [185174, 0]
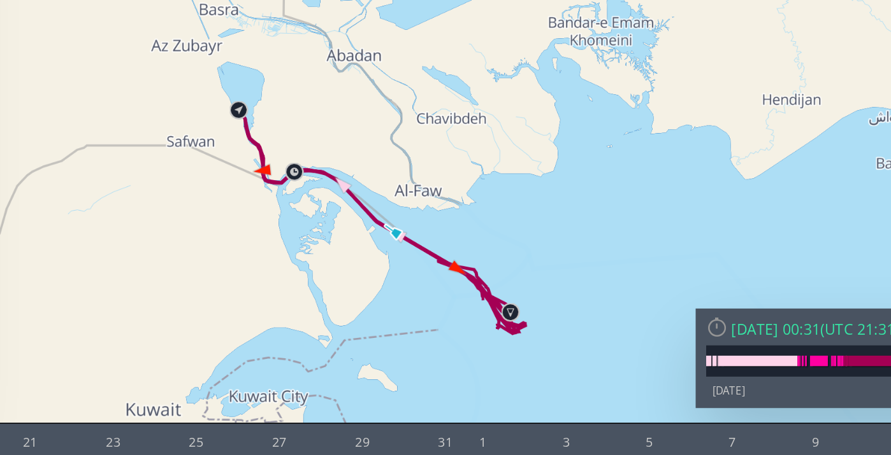
drag, startPoint x: 95, startPoint y: 62, endPoint x: 167, endPoint y: 23, distance: 82.1
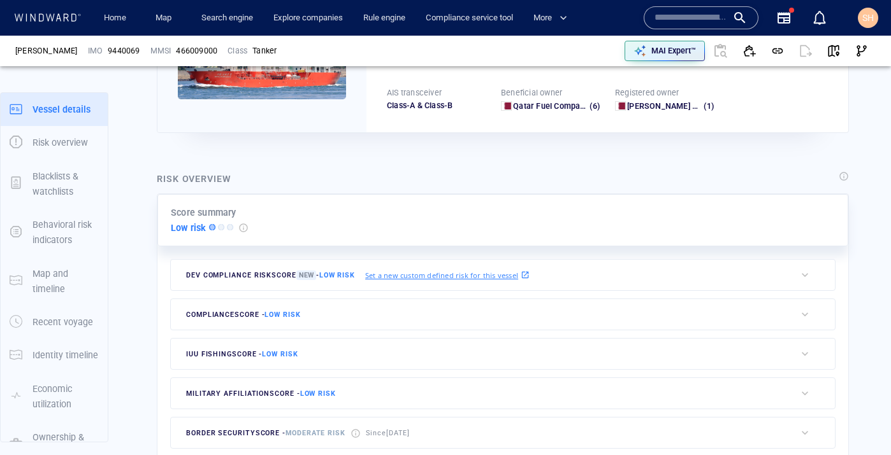
scroll to position [33, 0]
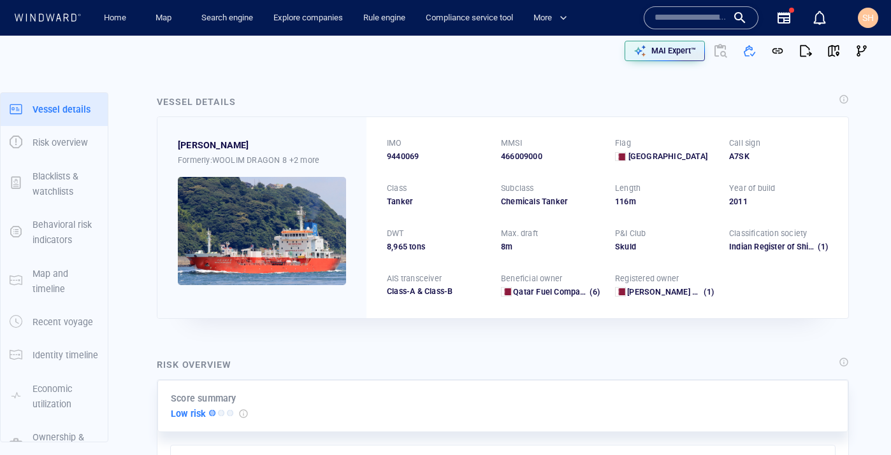
click at [689, 22] on input "text" at bounding box center [690, 17] width 73 height 19
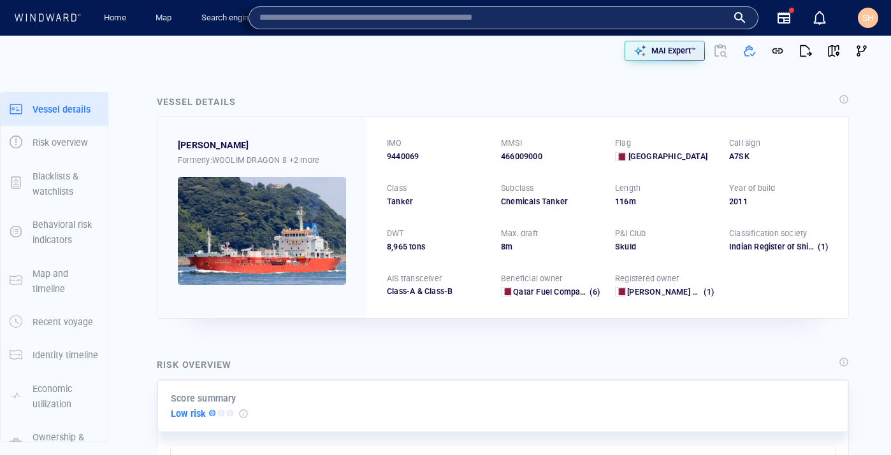
paste input "*******"
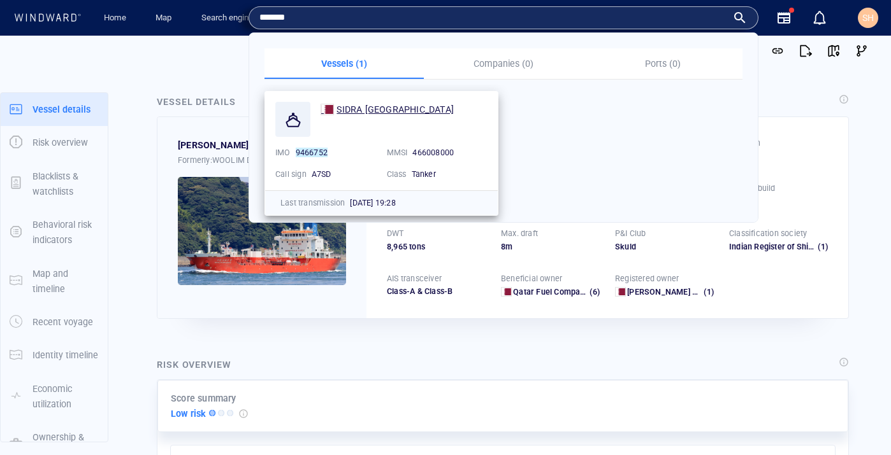
type input "*******"
click at [384, 107] on span "SIDRA [GEOGRAPHIC_DATA]" at bounding box center [394, 109] width 117 height 10
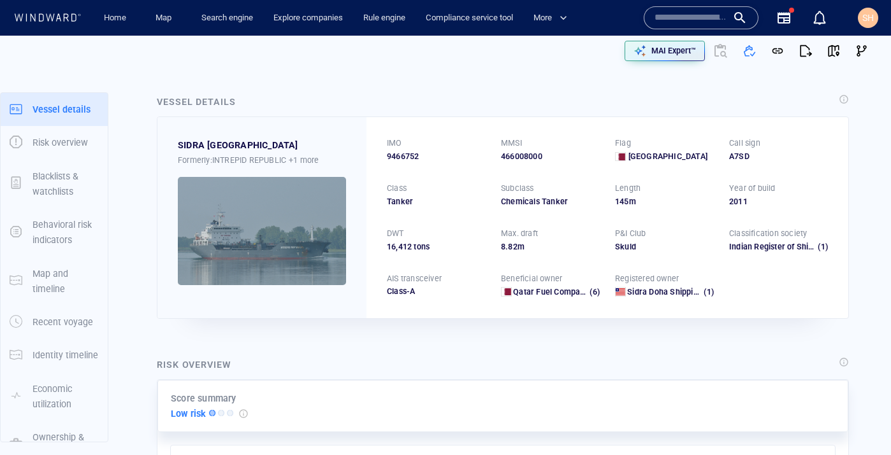
click at [695, 21] on input "text" at bounding box center [690, 17] width 73 height 19
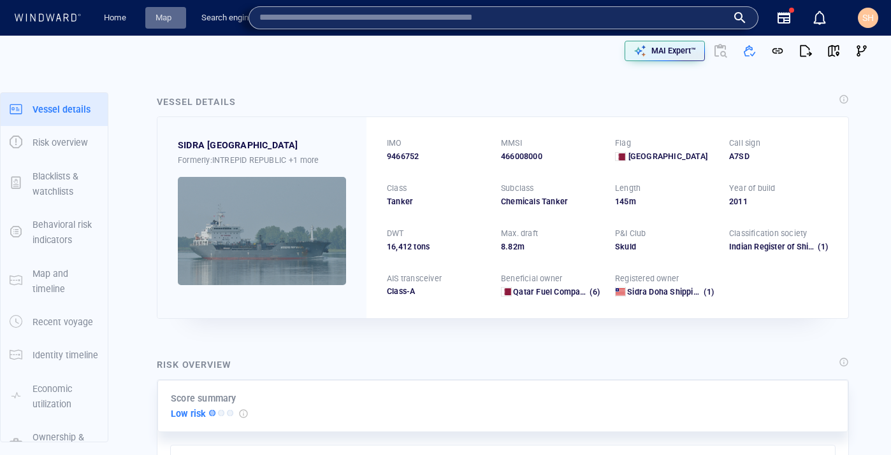
click at [157, 19] on link "Map" at bounding box center [165, 18] width 31 height 22
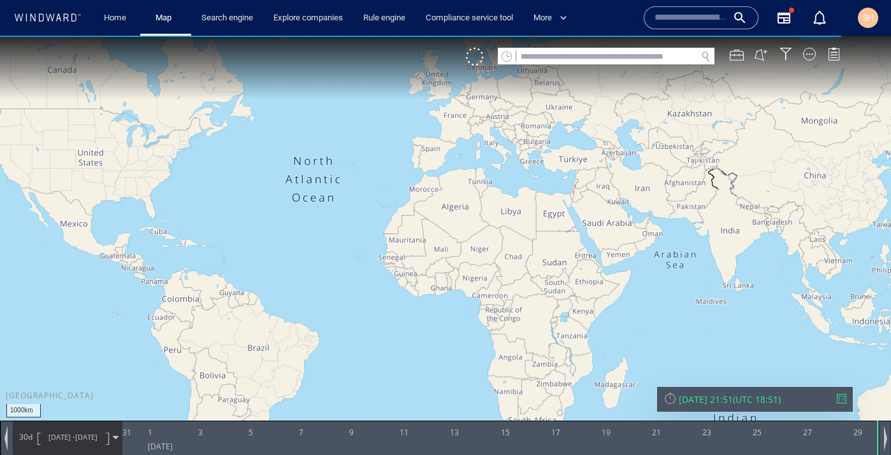
click at [668, 63] on input "text" at bounding box center [606, 56] width 180 height 17
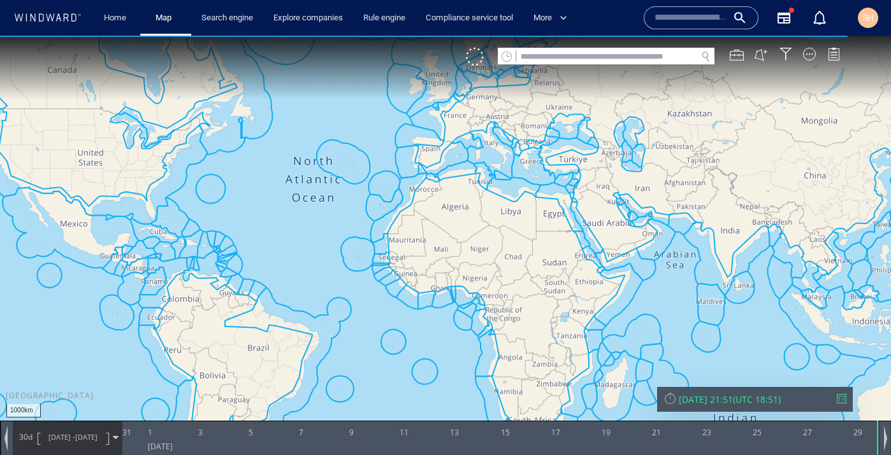
paste input "*******"
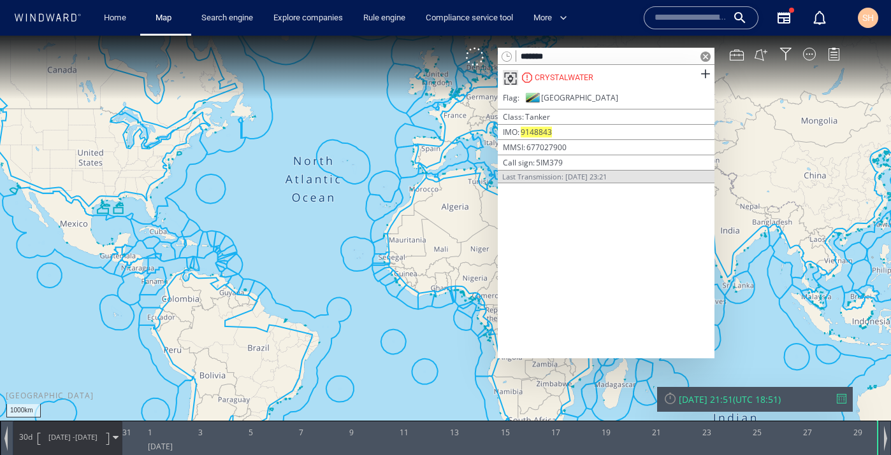
type input "*******"
click at [543, 130] on mark "9148843" at bounding box center [535, 132] width 31 height 11
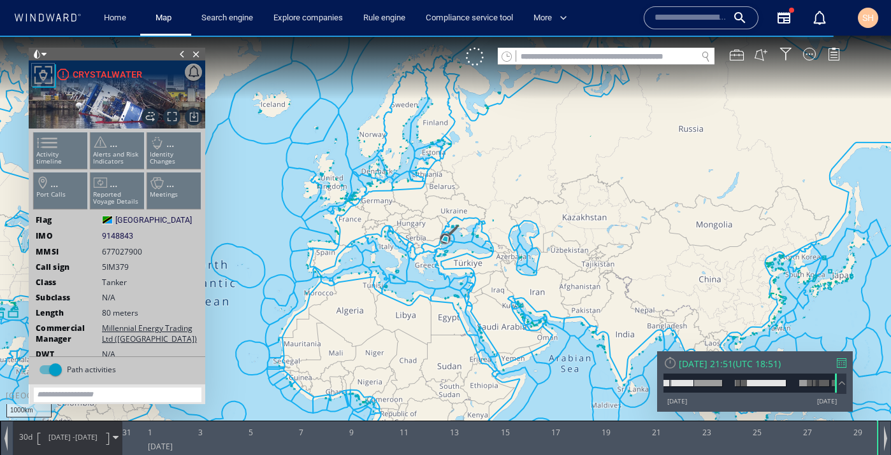
click at [47, 152] on ul "Activity timeline ... Alerts and Risk Indicators ... Identity Changes ... Port …" at bounding box center [117, 174] width 171 height 90
click at [48, 147] on span at bounding box center [39, 143] width 19 height 18
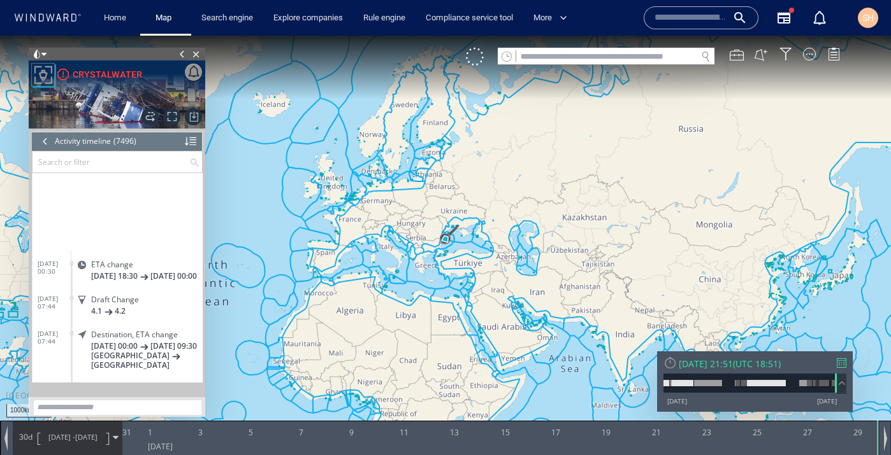
scroll to position [15168, 0]
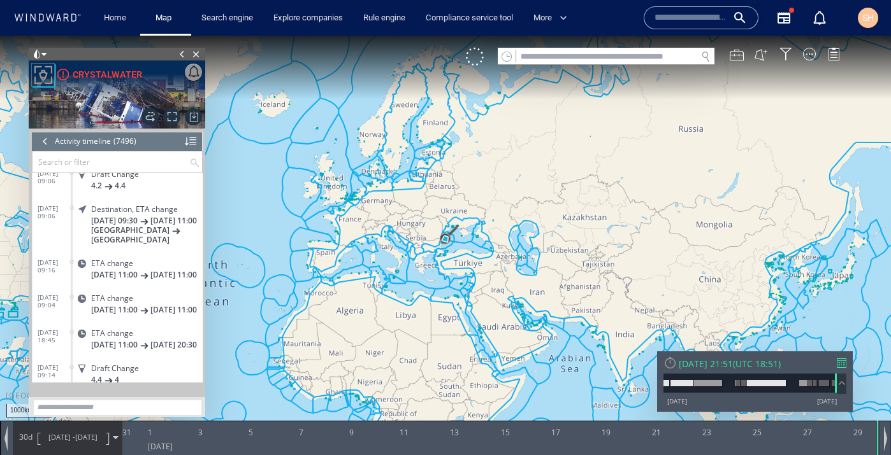
drag, startPoint x: 203, startPoint y: 201, endPoint x: 197, endPoint y: 317, distance: 115.4
click at [197, 317] on div "Loading vessel activities... Activity timeline (7496) (Still Loading...) Search…" at bounding box center [117, 256] width 176 height 254
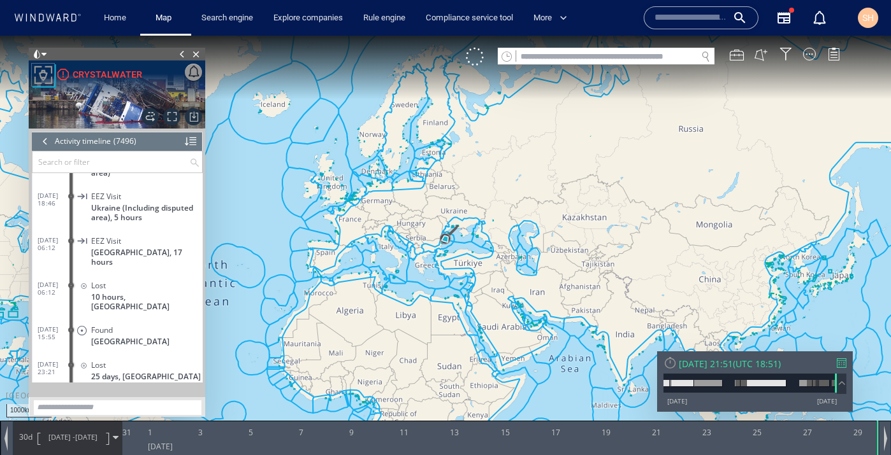
scroll to position [262465, 0]
